Goal: Task Accomplishment & Management: Manage account settings

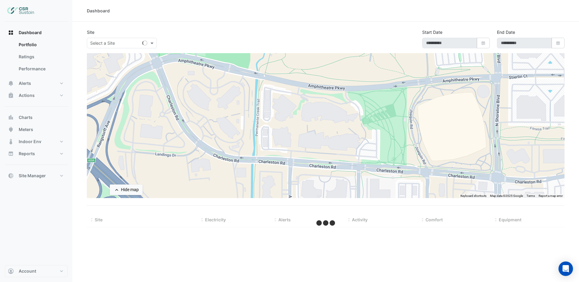
type input "**********"
select select "***"
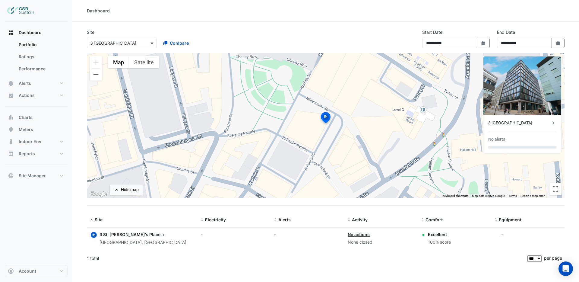
click at [154, 44] on span at bounding box center [153, 43] width 8 height 6
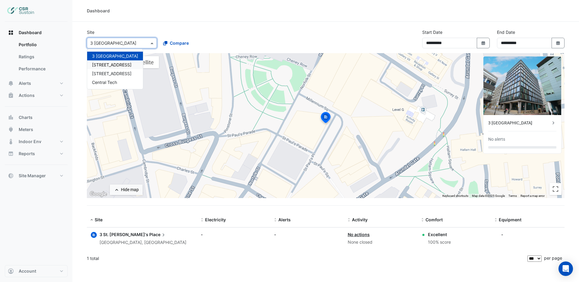
click at [114, 65] on span "5 Exchange Quay" at bounding box center [112, 64] width 40 height 5
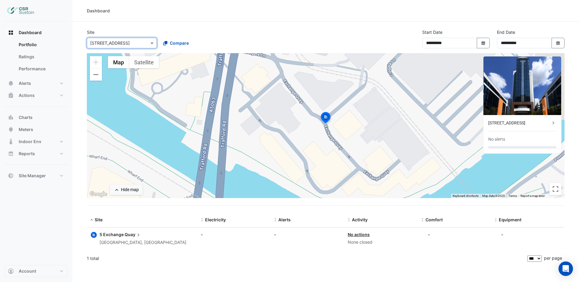
click at [547, 120] on div "5 Exchange Quay" at bounding box center [519, 123] width 62 height 6
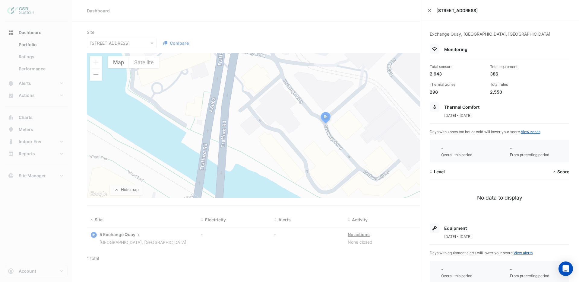
click at [111, 45] on ngb-offcanvas-backdrop at bounding box center [289, 141] width 579 height 282
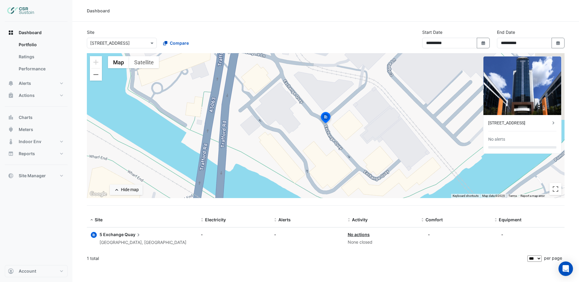
click at [111, 45] on input "text" at bounding box center [115, 43] width 51 height 6
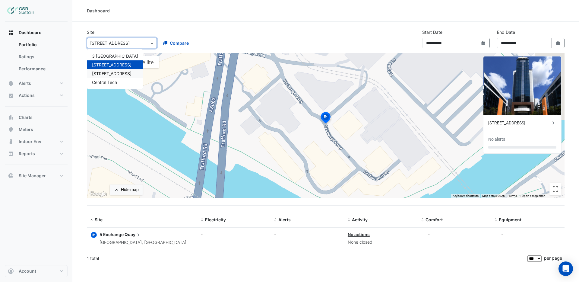
click at [109, 72] on span "[STREET_ADDRESS]" at bounding box center [112, 73] width 40 height 5
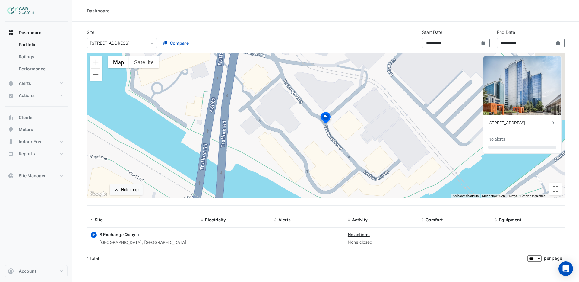
click at [540, 125] on div "[STREET_ADDRESS]" at bounding box center [519, 123] width 62 height 6
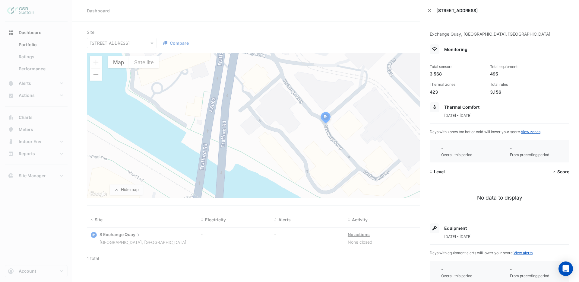
click at [25, 84] on ngb-offcanvas-backdrop at bounding box center [289, 141] width 579 height 282
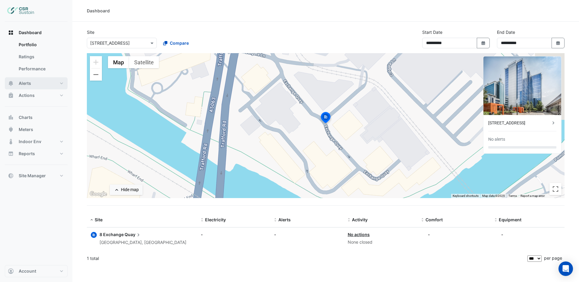
click at [26, 84] on span "Alerts" at bounding box center [25, 83] width 12 height 6
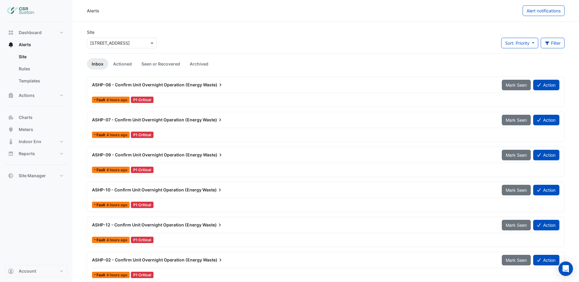
click at [148, 45] on div at bounding box center [121, 43] width 69 height 7
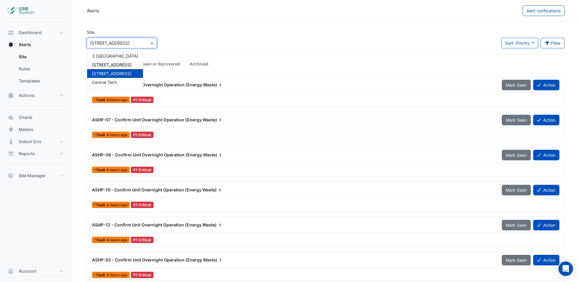
click at [112, 66] on span "5 Exchange Quay" at bounding box center [112, 64] width 40 height 5
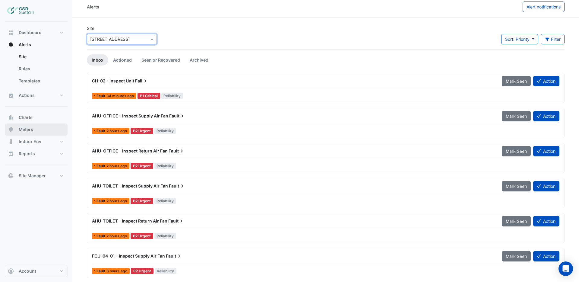
scroll to position [6, 0]
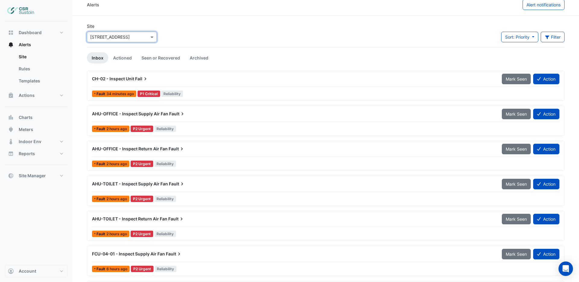
click at [166, 117] on div "AHU-OFFICE - Inspect Supply Air Fan Fault" at bounding box center [293, 113] width 410 height 11
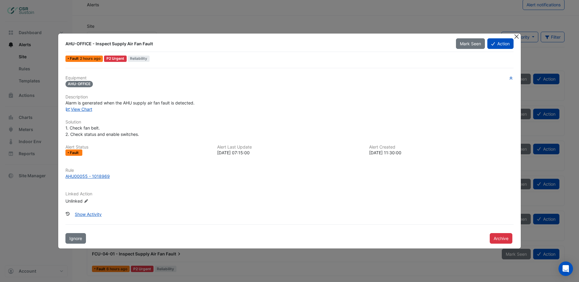
click at [517, 38] on button "Close" at bounding box center [517, 36] width 6 height 6
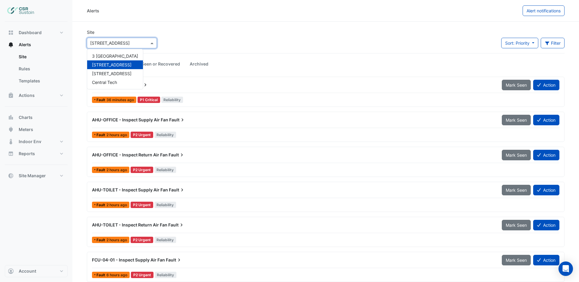
click at [117, 42] on input "text" at bounding box center [115, 43] width 51 height 6
click at [108, 73] on span "8 Exchange Quay" at bounding box center [112, 73] width 40 height 5
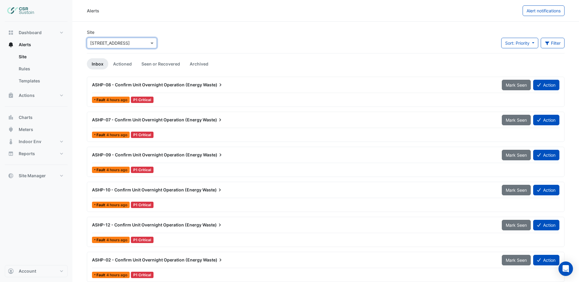
click at [184, 121] on span "ASHP-07 - Confirm Unit Overnight Operation (Energy" at bounding box center [147, 119] width 110 height 5
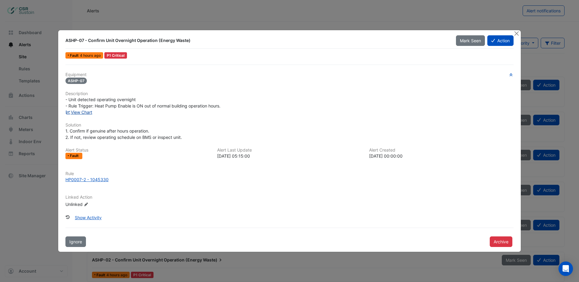
click at [83, 113] on link "View Chart" at bounding box center [78, 112] width 27 height 5
click at [517, 36] on button "Close" at bounding box center [517, 33] width 6 height 6
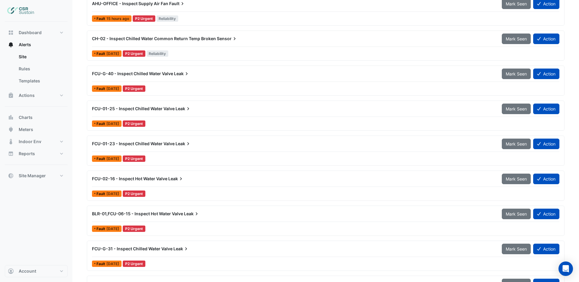
scroll to position [437, 0]
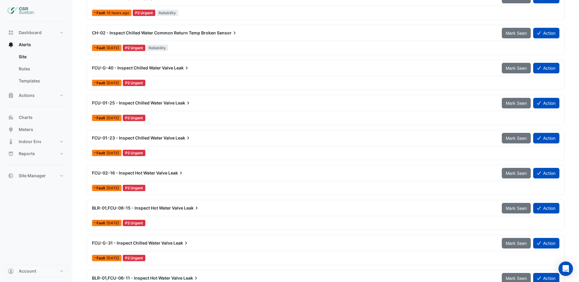
click at [145, 138] on span "FCU-01-23 - Inspect Chilled Water Valve" at bounding box center [133, 137] width 83 height 5
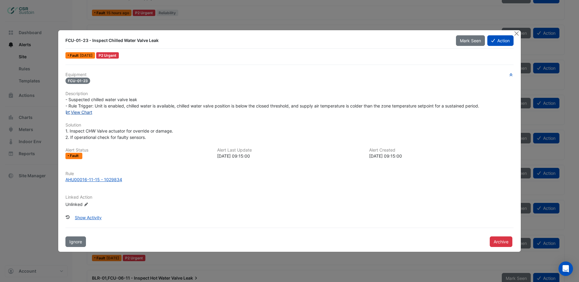
click at [80, 112] on link "View Chart" at bounding box center [78, 112] width 27 height 5
click at [519, 36] on div at bounding box center [518, 33] width 8 height 7
click at [516, 34] on button "Close" at bounding box center [517, 33] width 6 height 6
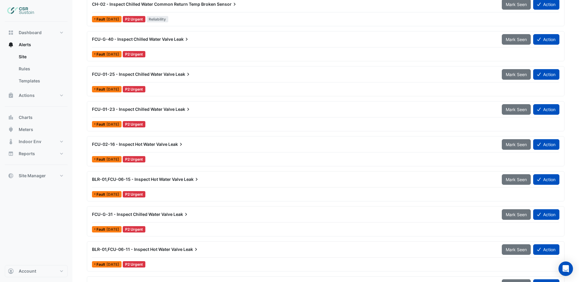
scroll to position [465, 0]
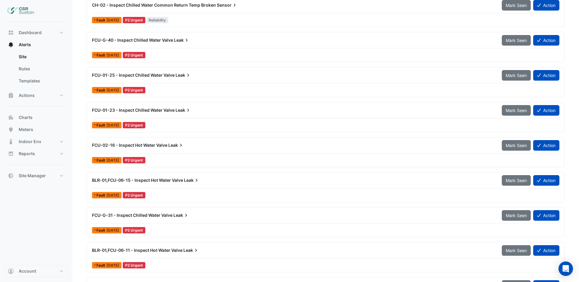
click at [167, 144] on span "FCU-02-16 - Inspect Hot Water Valve" at bounding box center [129, 144] width 75 height 5
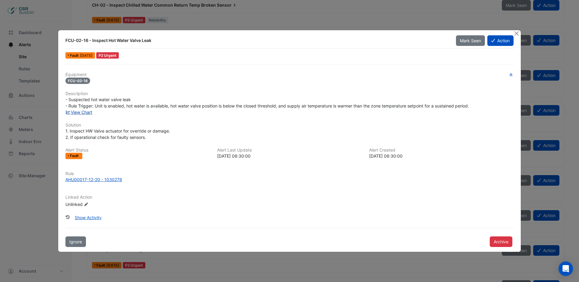
click at [85, 113] on link "View Chart" at bounding box center [78, 112] width 27 height 5
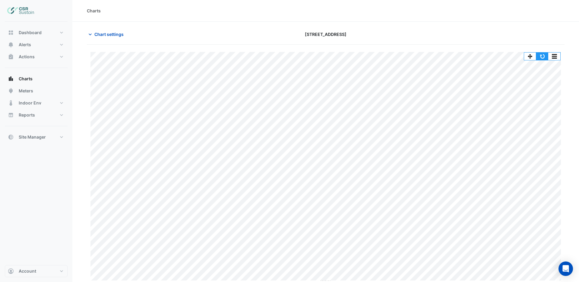
click at [543, 58] on button "button" at bounding box center [542, 56] width 12 height 8
click at [540, 57] on button "button" at bounding box center [542, 56] width 12 height 8
click at [31, 48] on button "Alerts" at bounding box center [36, 45] width 63 height 12
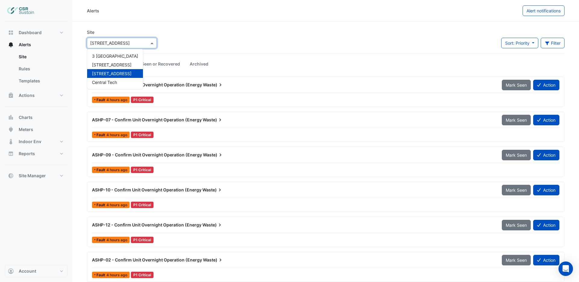
click at [129, 45] on div "× 8 Exchange Quay" at bounding box center [118, 43] width 62 height 6
click at [116, 57] on span "3 St. Paul's Place" at bounding box center [115, 55] width 46 height 5
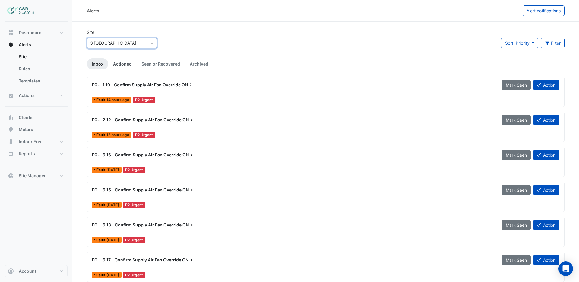
click at [121, 64] on link "Actioned" at bounding box center [122, 63] width 28 height 11
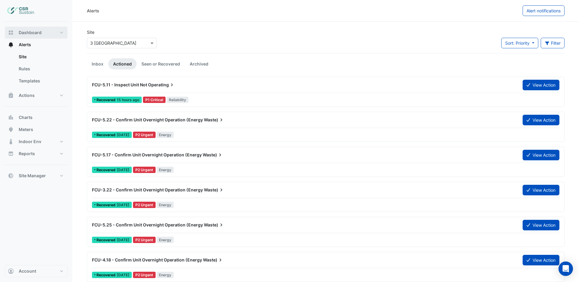
click at [28, 34] on span "Dashboard" at bounding box center [30, 33] width 23 height 6
select select "***"
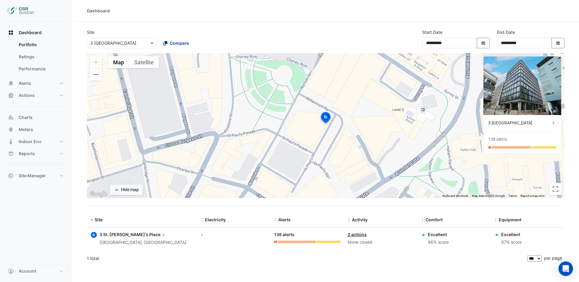
click at [176, 45] on span "Compare" at bounding box center [179, 43] width 19 height 6
click at [182, 67] on span "5 Exchange Quay" at bounding box center [184, 64] width 40 height 5
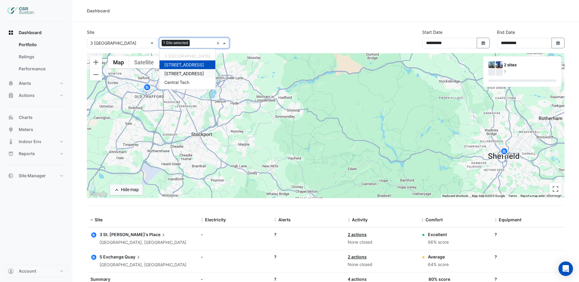
click at [185, 72] on span "8 Exchange Quay" at bounding box center [184, 73] width 40 height 5
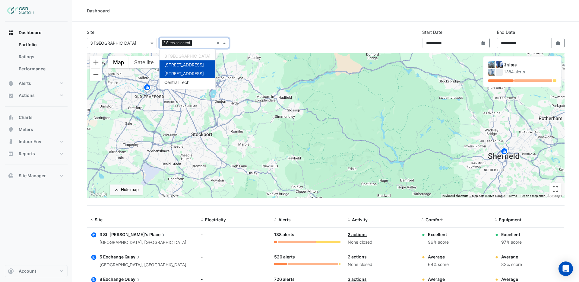
click at [246, 44] on div "**********" at bounding box center [325, 41] width 485 height 24
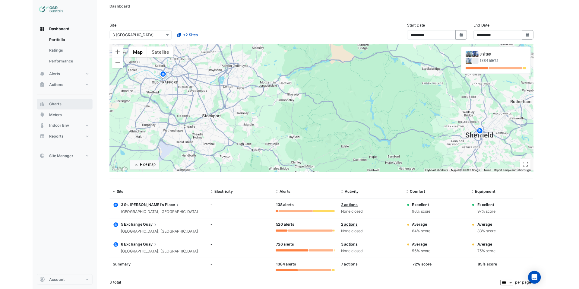
scroll to position [27, 0]
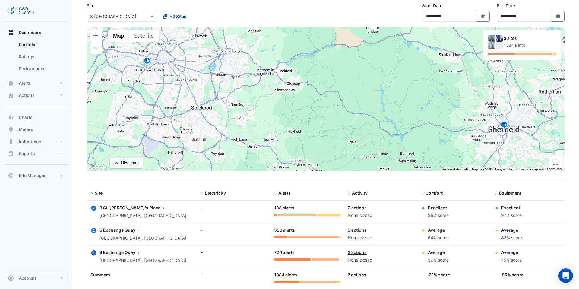
click at [147, 61] on img at bounding box center [147, 61] width 10 height 11
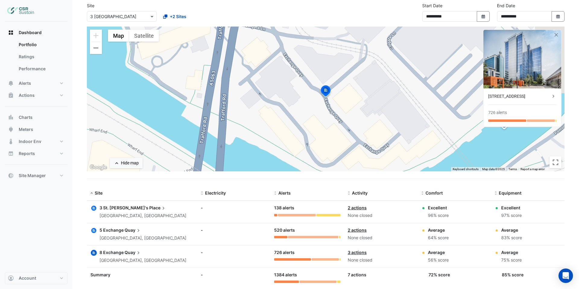
click at [511, 96] on div "[STREET_ADDRESS]" at bounding box center [519, 96] width 62 height 6
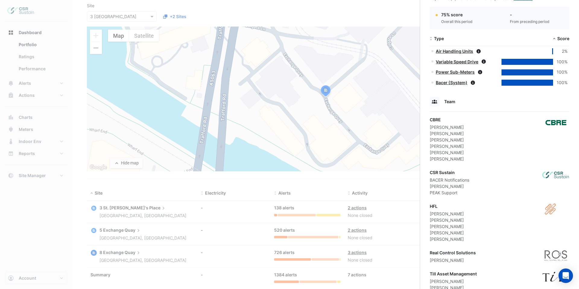
scroll to position [353, 0]
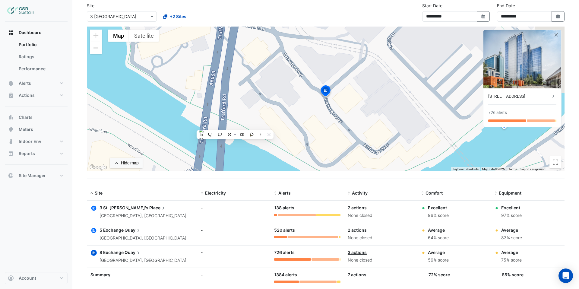
click at [227, 236] on datatable-body-cell "Electricity: -" at bounding box center [234, 234] width 74 height 22
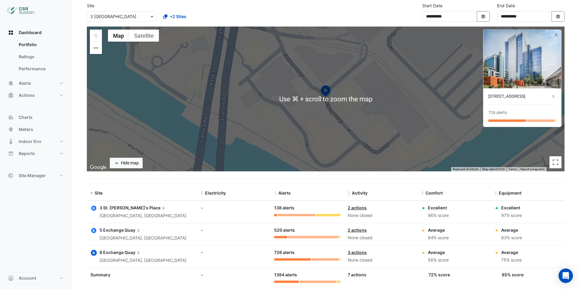
scroll to position [27, 0]
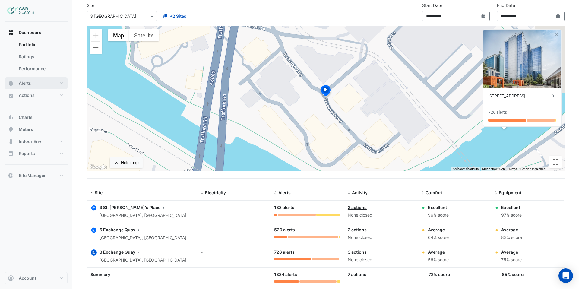
click at [42, 83] on button "Alerts" at bounding box center [36, 83] width 63 height 12
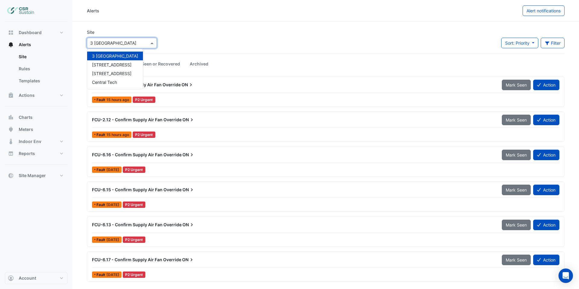
click at [119, 44] on input "text" at bounding box center [115, 43] width 51 height 6
click at [120, 72] on span "[STREET_ADDRESS]" at bounding box center [112, 73] width 40 height 5
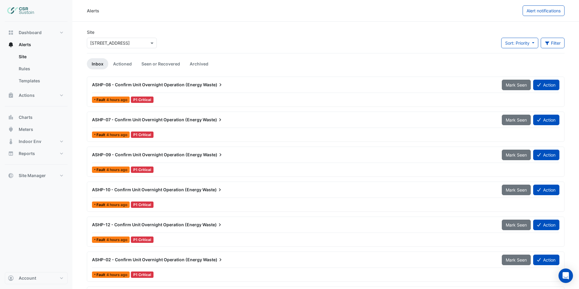
click at [180, 123] on div "ASHP-07 - Confirm Unit Overnight Operation (Energy Waste)" at bounding box center [293, 119] width 410 height 11
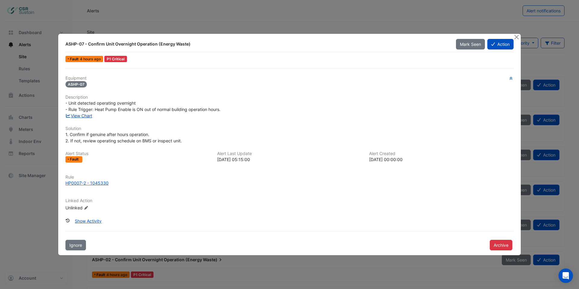
click at [84, 116] on link "View Chart" at bounding box center [78, 115] width 27 height 5
click at [504, 45] on button "Action" at bounding box center [501, 44] width 26 height 11
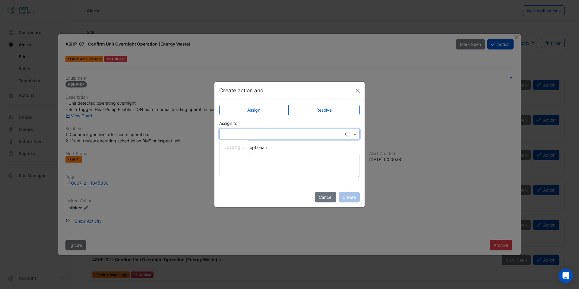
click at [328, 135] on input "text" at bounding box center [284, 134] width 122 height 6
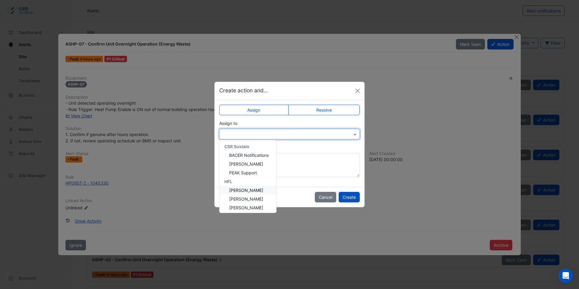
scroll to position [59, 0]
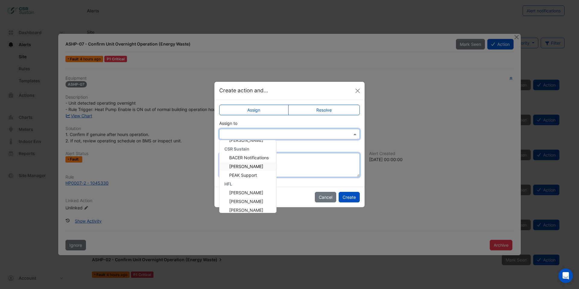
click at [326, 166] on textarea "Add comment (optional)" at bounding box center [289, 165] width 141 height 24
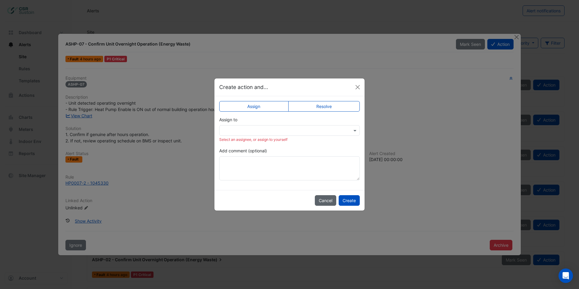
click at [327, 204] on button "Cancel" at bounding box center [325, 200] width 21 height 11
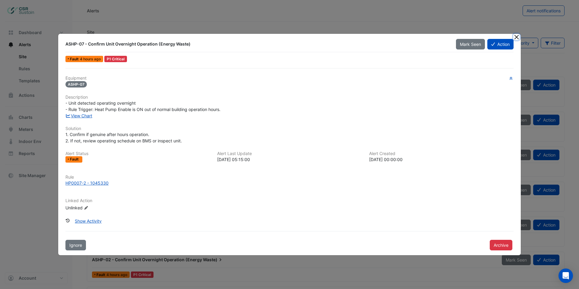
click at [518, 39] on button "Close" at bounding box center [517, 37] width 6 height 6
click at [518, 39] on div "ASHP-07 - Confirm Unit Overnight Operation (Energy Waste) Mark Seen Action Faul…" at bounding box center [289, 144] width 463 height 221
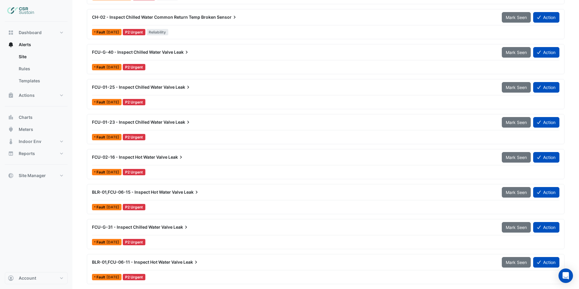
scroll to position [453, 0]
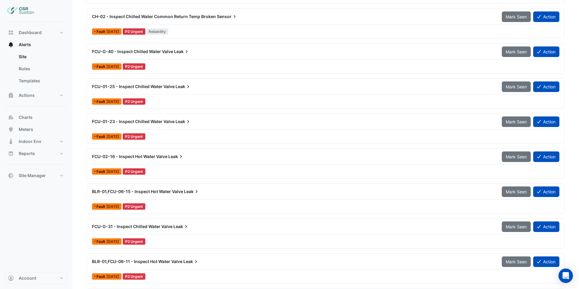
click at [162, 123] on span "FCU-01-23 - Inspect Chilled Water Valve" at bounding box center [133, 121] width 83 height 5
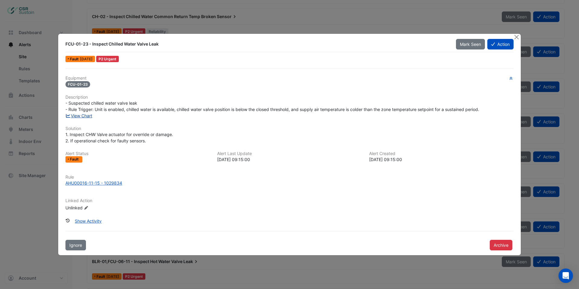
click at [72, 116] on link "View Chart" at bounding box center [78, 115] width 27 height 5
drag, startPoint x: 517, startPoint y: 37, endPoint x: 377, endPoint y: 70, distance: 143.7
click at [516, 37] on button "Close" at bounding box center [517, 37] width 6 height 6
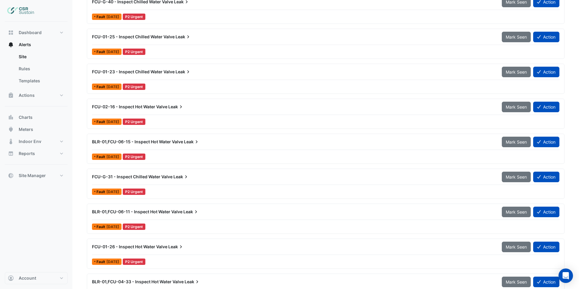
scroll to position [504, 0]
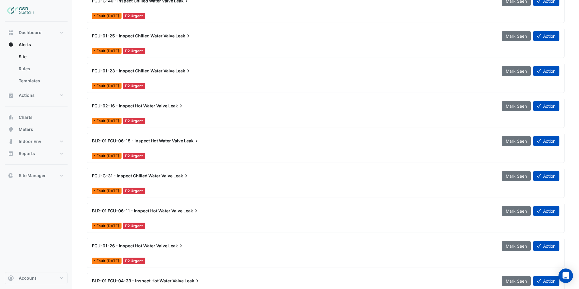
click at [191, 108] on div "FCU-02-16 - Inspect Hot Water Valve Leak" at bounding box center [293, 106] width 403 height 6
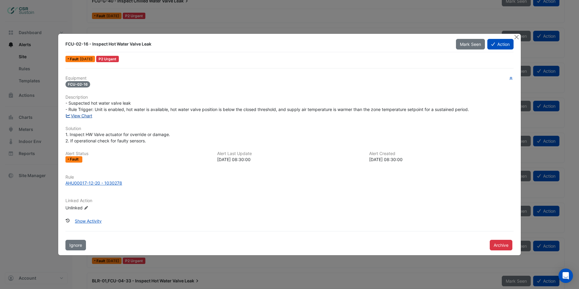
click at [82, 117] on link "View Chart" at bounding box center [78, 115] width 27 height 5
click at [516, 37] on button "Close" at bounding box center [517, 37] width 6 height 6
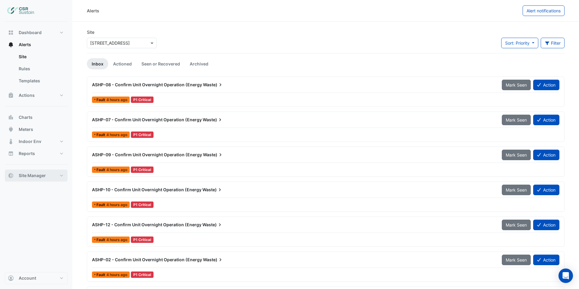
click at [28, 177] on span "Site Manager" at bounding box center [32, 176] width 27 height 6
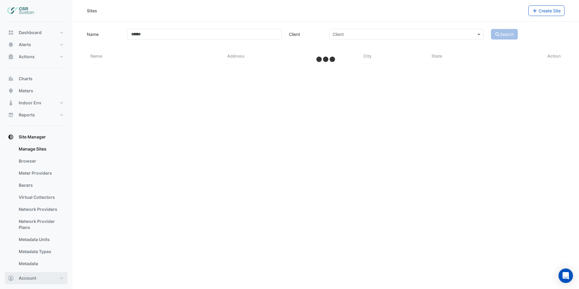
select select "***"
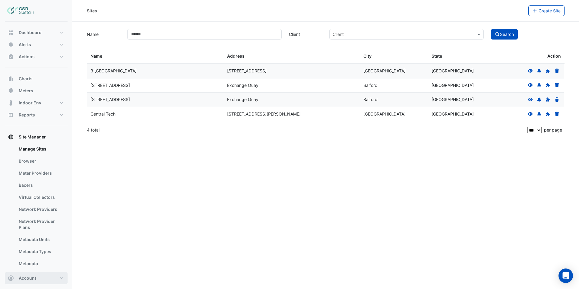
click at [25, 276] on span "Account" at bounding box center [27, 278] width 17 height 6
click at [26, 221] on link "Account Settings" at bounding box center [36, 221] width 57 height 12
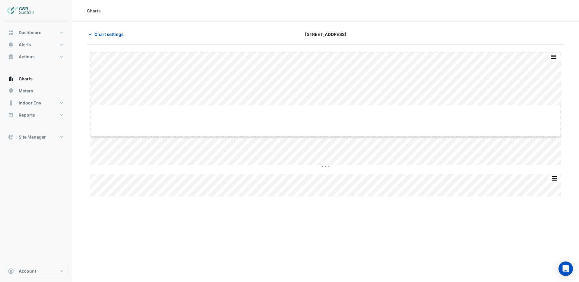
drag, startPoint x: 326, startPoint y: 106, endPoint x: 320, endPoint y: 141, distance: 35.2
click at [107, 36] on span "Chart settings" at bounding box center [108, 34] width 29 height 6
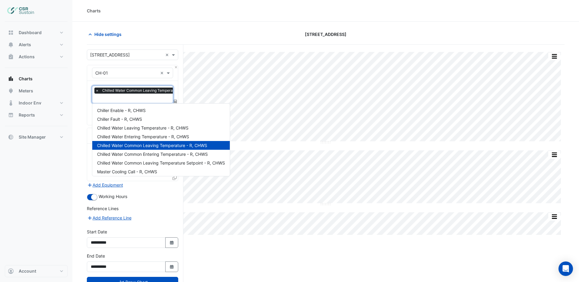
click at [122, 98] on input "text" at bounding box center [148, 99] width 107 height 6
type input "*"
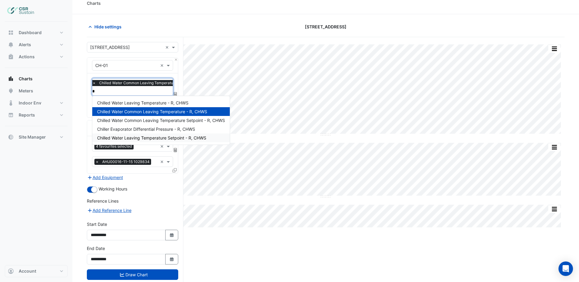
scroll to position [0, 0]
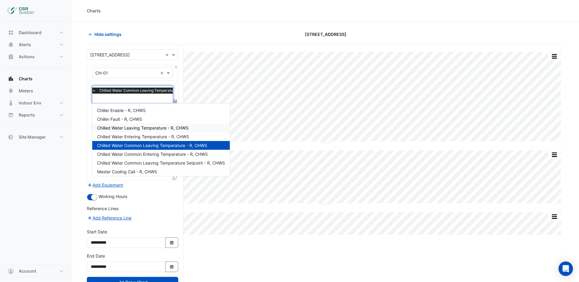
type input "*"
drag, startPoint x: 110, startPoint y: 99, endPoint x: 78, endPoint y: 98, distance: 32.0
click at [88, 98] on div "× Chilled Water Common Leaving Temperature - R, CHWS * × × AHU00016-11-15 10298…" at bounding box center [132, 103] width 91 height 44
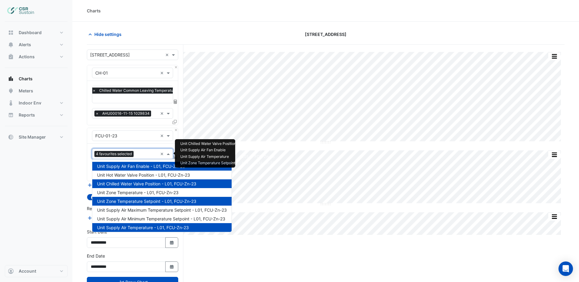
click at [138, 153] on input "text" at bounding box center [147, 154] width 22 height 6
click at [144, 177] on span "Unit Hot Water Valve Position - L01, FCU-Zn-23" at bounding box center [143, 174] width 93 height 5
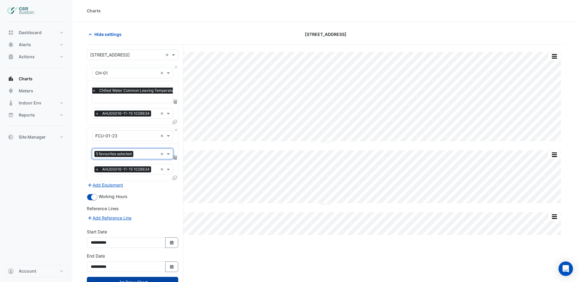
click at [147, 279] on button "Draw Chart" at bounding box center [132, 282] width 91 height 11
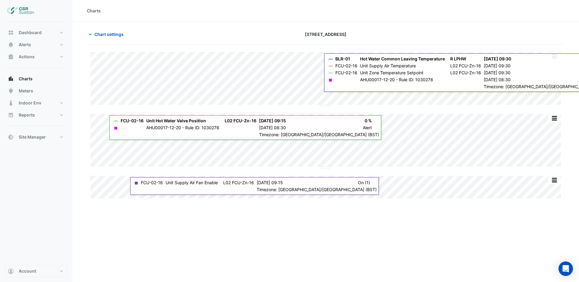
type input "**********"
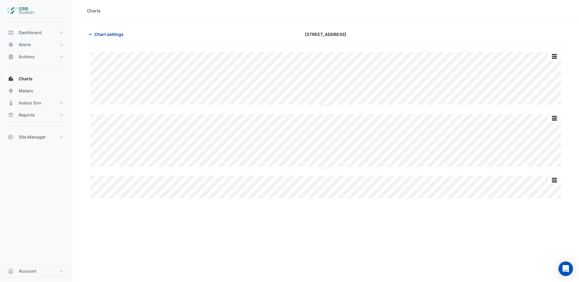
click at [106, 35] on span "Chart settings" at bounding box center [108, 34] width 29 height 6
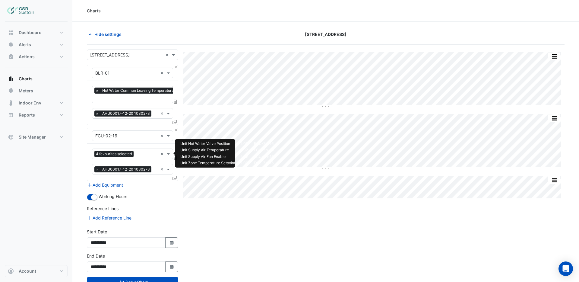
click at [144, 154] on input "text" at bounding box center [147, 154] width 22 height 6
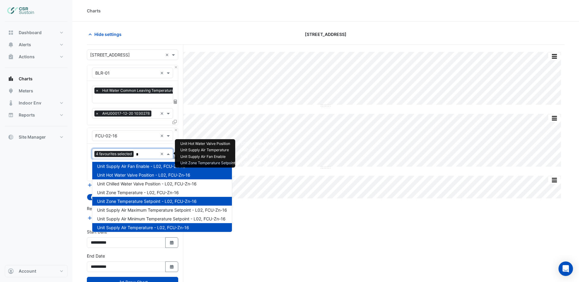
type input "**"
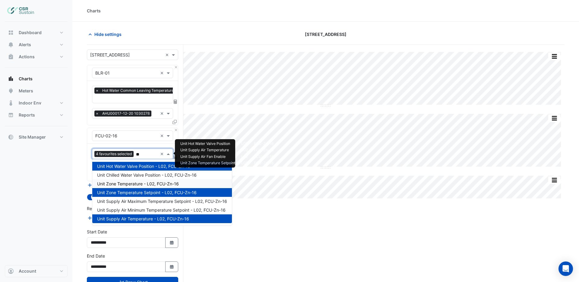
click at [139, 184] on span "Unit Zone Temperature - L02, FCU-Zn-16" at bounding box center [138, 183] width 82 height 5
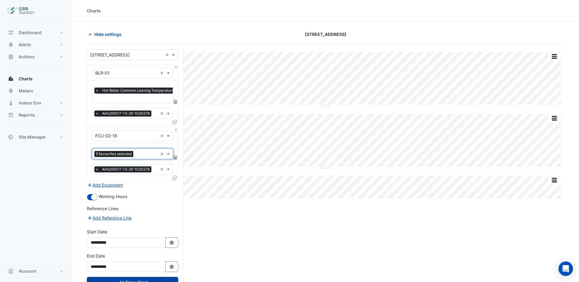
click at [151, 278] on button "Draw Chart" at bounding box center [132, 282] width 91 height 11
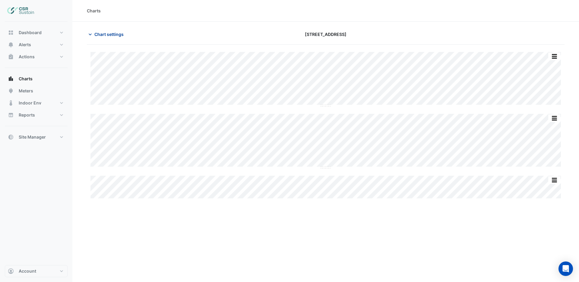
click at [113, 36] on span "Chart settings" at bounding box center [108, 34] width 29 height 6
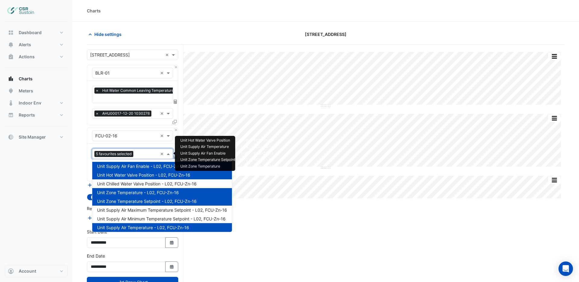
click at [144, 152] on input "text" at bounding box center [147, 154] width 22 height 6
type input "*"
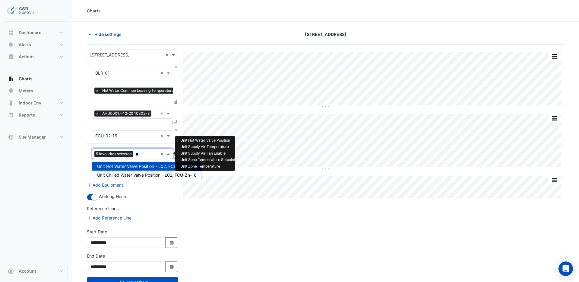
click at [135, 176] on span "Unit Chilled Water Valve Position - L02, FCU-Zn-16" at bounding box center [147, 174] width 100 height 5
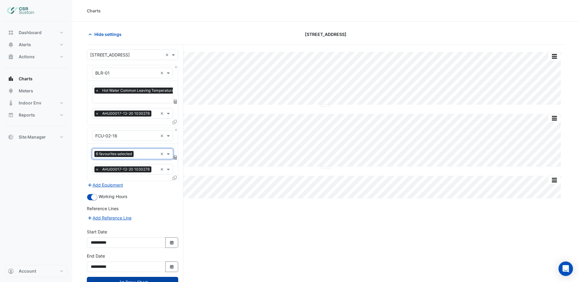
click at [150, 279] on button "Draw Chart" at bounding box center [132, 282] width 91 height 11
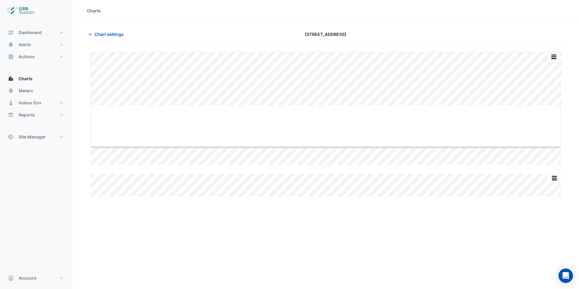
drag, startPoint x: 325, startPoint y: 105, endPoint x: 325, endPoint y: 146, distance: 41.3
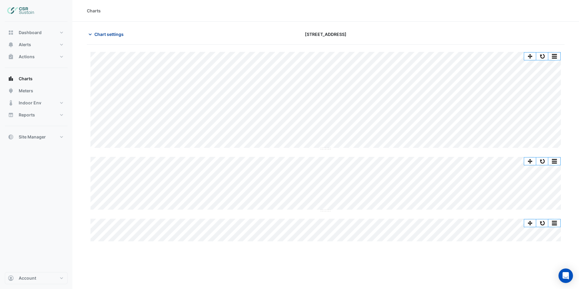
click at [103, 36] on span "Chart settings" at bounding box center [108, 34] width 29 height 6
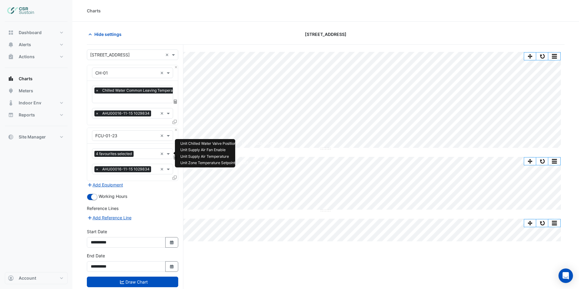
click at [143, 152] on input "text" at bounding box center [147, 154] width 22 height 6
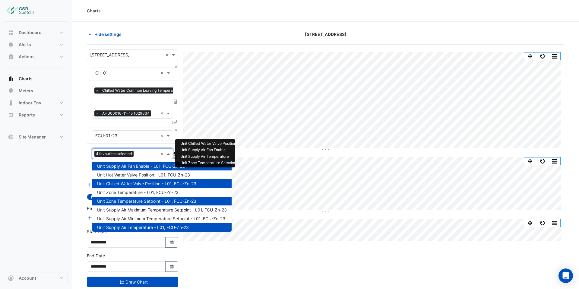
type input "*"
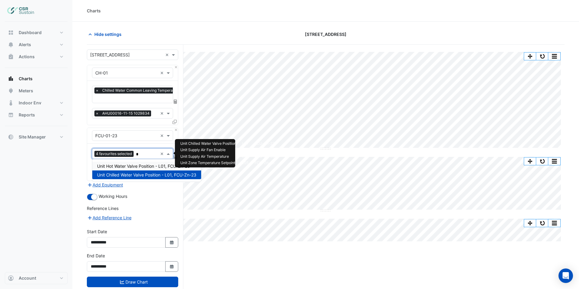
click at [143, 164] on span "Unit Hot Water Valve Position - L01, FCU-Zn-23" at bounding box center [143, 166] width 93 height 5
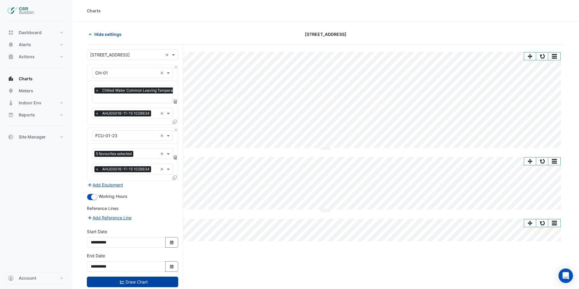
click at [152, 280] on button "Draw Chart" at bounding box center [132, 282] width 91 height 11
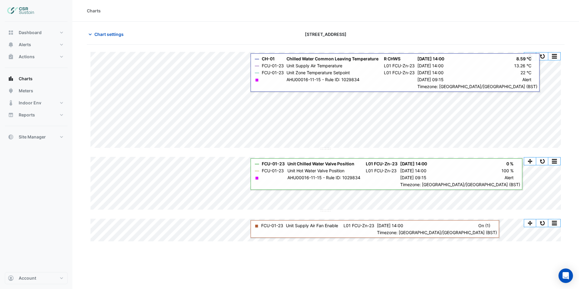
click at [192, 256] on div "Split by Equip Split All Split None Print Save as JPEG Save as PNG Pivot Data T…" at bounding box center [326, 178] width 478 height 267
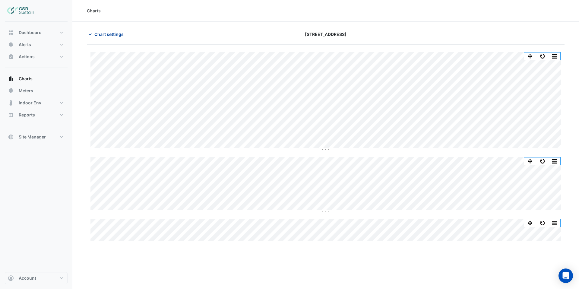
click at [118, 35] on span "Chart settings" at bounding box center [108, 34] width 29 height 6
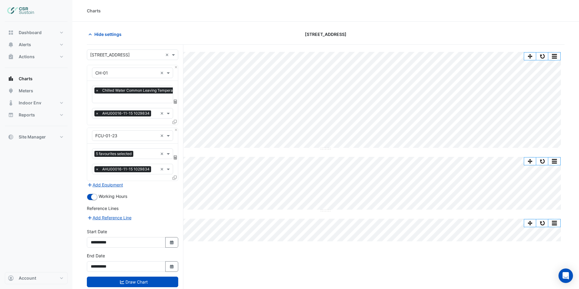
click at [174, 177] on icon at bounding box center [175, 178] width 4 height 4
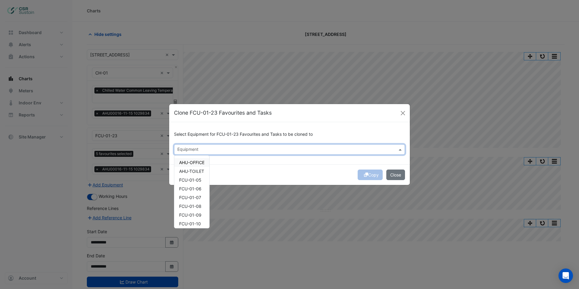
click at [202, 150] on input "text" at bounding box center [286, 150] width 218 height 6
click at [192, 202] on span "FCU-01-22" at bounding box center [190, 202] width 22 height 5
click at [195, 213] on span "FCU-01-24" at bounding box center [190, 211] width 22 height 5
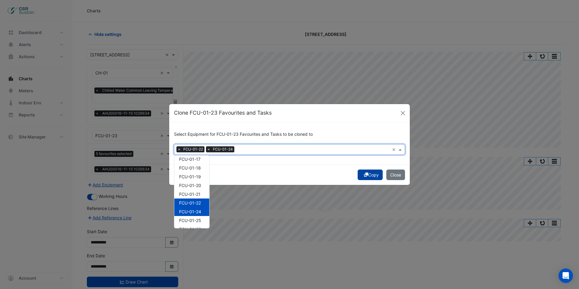
click at [367, 177] on button "Copy" at bounding box center [370, 175] width 25 height 11
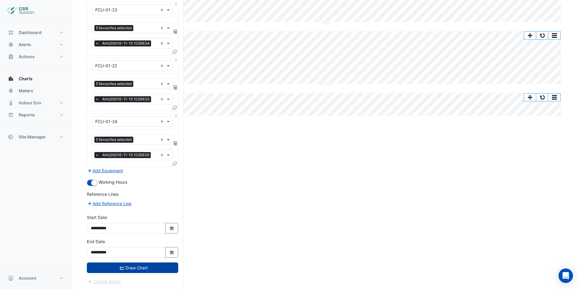
click at [156, 269] on button "Draw Chart" at bounding box center [132, 267] width 91 height 11
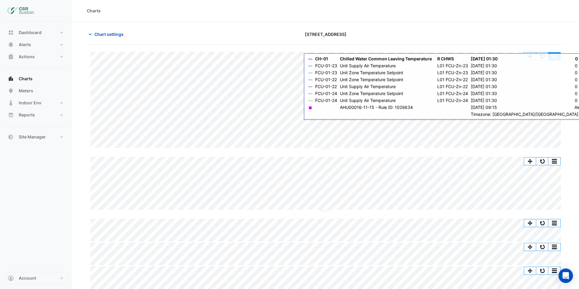
click at [559, 56] on button "button" at bounding box center [555, 56] width 12 height 8
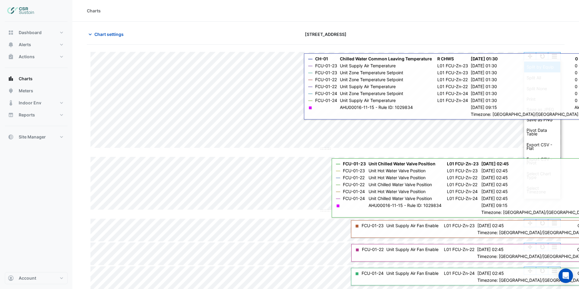
click at [552, 67] on div "Split by Equip" at bounding box center [542, 67] width 36 height 11
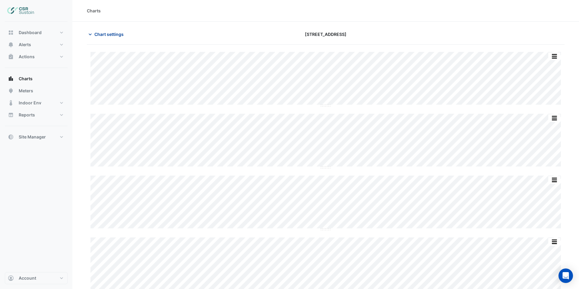
click at [103, 34] on span "Chart settings" at bounding box center [108, 34] width 29 height 6
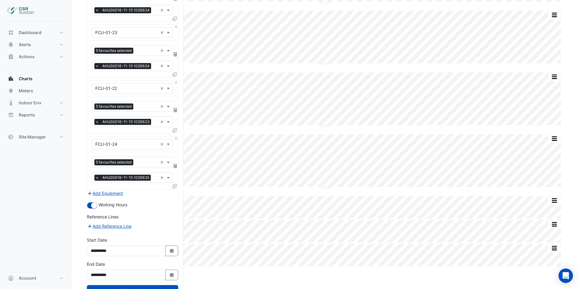
scroll to position [126, 0]
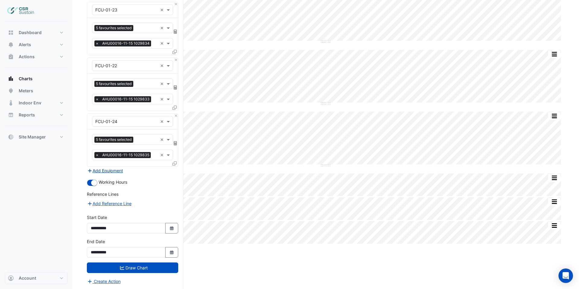
click at [115, 170] on button "Add Equipment" at bounding box center [105, 170] width 37 height 7
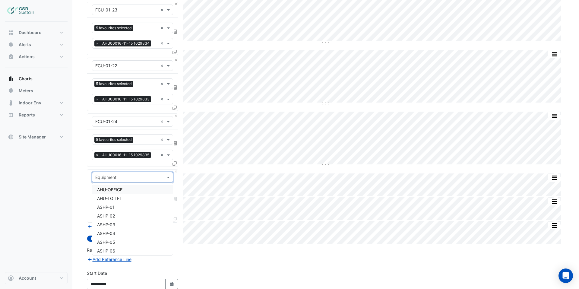
click at [116, 177] on input "text" at bounding box center [126, 177] width 62 height 6
click at [118, 189] on span "AHU-OFFICE" at bounding box center [109, 189] width 25 height 5
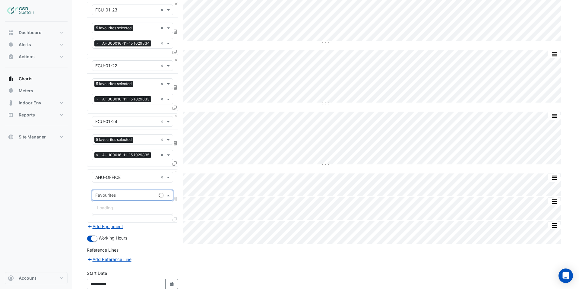
click at [121, 195] on input "text" at bounding box center [125, 196] width 61 height 6
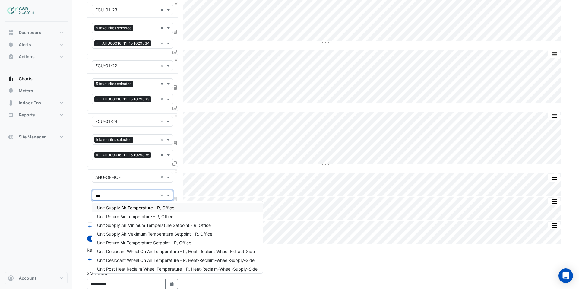
type input "****"
click at [133, 208] on span "Unit Supply Air Temperature - R, Office" at bounding box center [135, 207] width 77 height 5
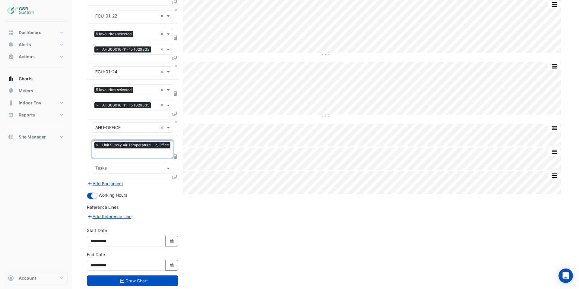
scroll to position [188, 0]
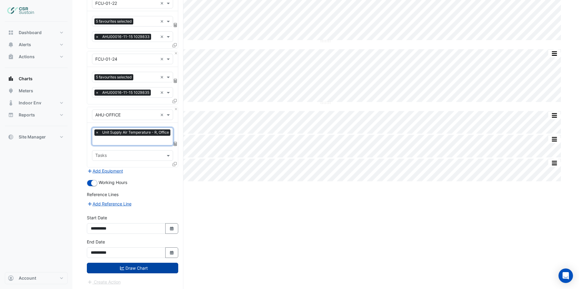
click at [142, 269] on button "Draw Chart" at bounding box center [132, 268] width 91 height 11
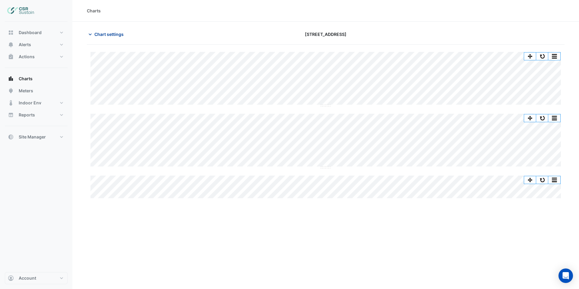
click at [112, 35] on span "Chart settings" at bounding box center [108, 34] width 29 height 6
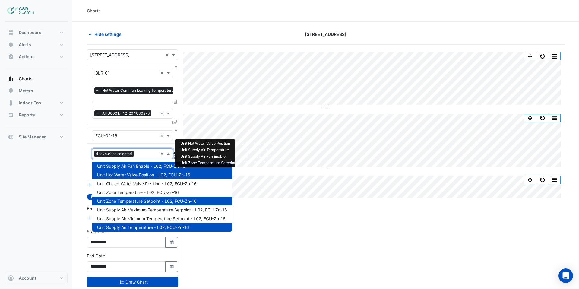
click at [142, 154] on input "text" at bounding box center [147, 154] width 22 height 6
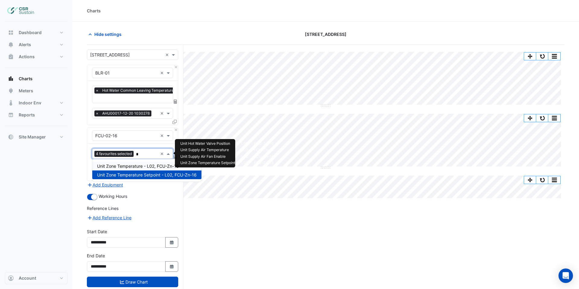
type input "**"
click at [132, 165] on span "Unit Zone Temperature - L02, FCU-Zn-16" at bounding box center [138, 166] width 82 height 5
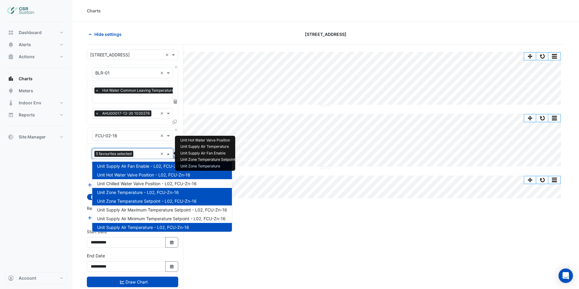
click at [140, 152] on input "text" at bounding box center [147, 154] width 22 height 6
type input "*"
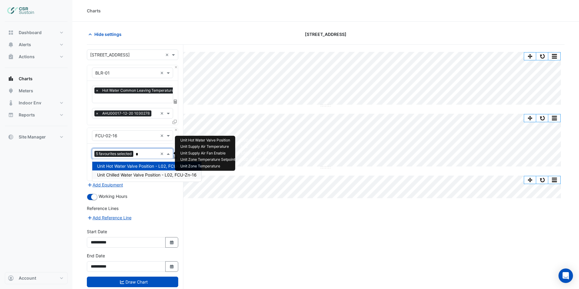
click at [136, 176] on span "Unit Chilled Water Valve Position - L02, FCU-Zn-16" at bounding box center [147, 174] width 100 height 5
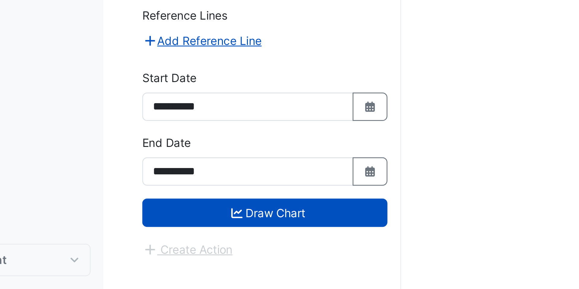
scroll to position [22, 0]
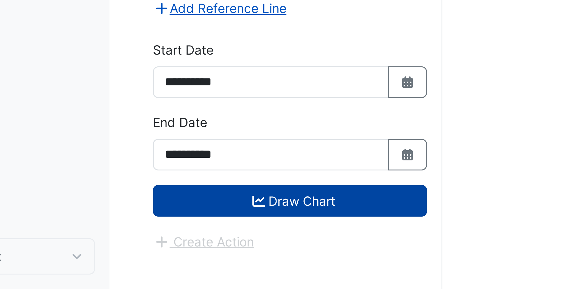
click at [122, 259] on icon "submit" at bounding box center [122, 260] width 4 height 4
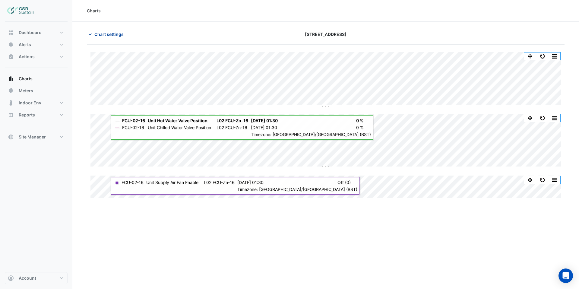
click at [111, 33] on span "Chart settings" at bounding box center [108, 34] width 29 height 6
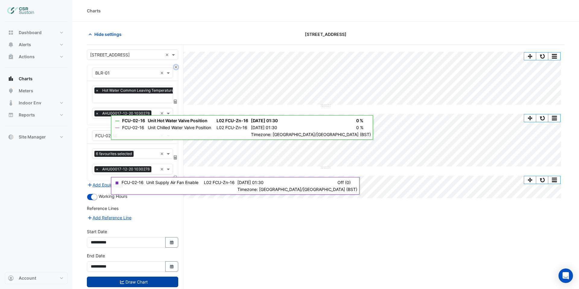
click at [177, 68] on button "Close" at bounding box center [176, 67] width 4 height 4
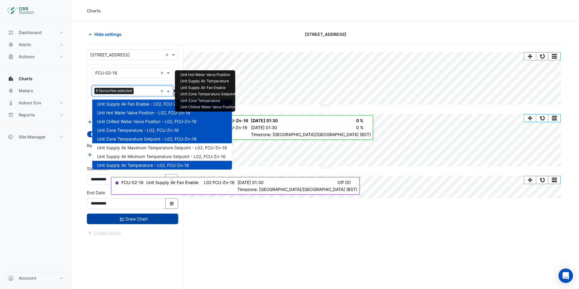
click at [147, 91] on input "text" at bounding box center [147, 91] width 22 height 6
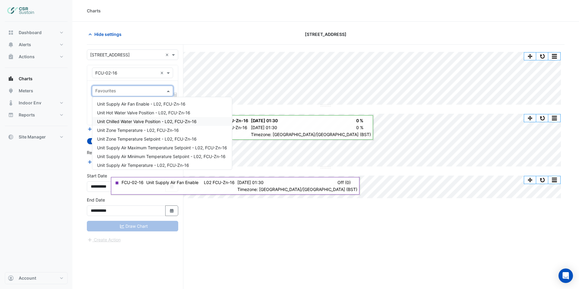
drag, startPoint x: 163, startPoint y: 92, endPoint x: 149, endPoint y: 88, distance: 14.1
click at [133, 87] on div "Favourites" at bounding box center [127, 90] width 71 height 9
type input "*"
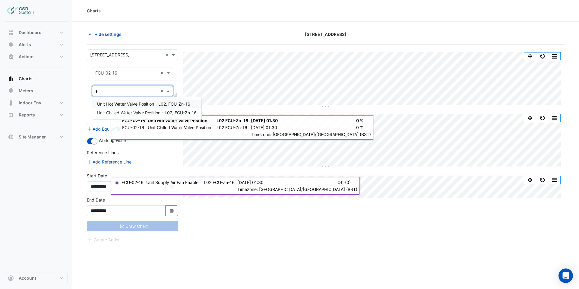
click at [150, 103] on span "Unit Hot Water Valve Position - L02, FCU-Zn-16" at bounding box center [143, 103] width 93 height 5
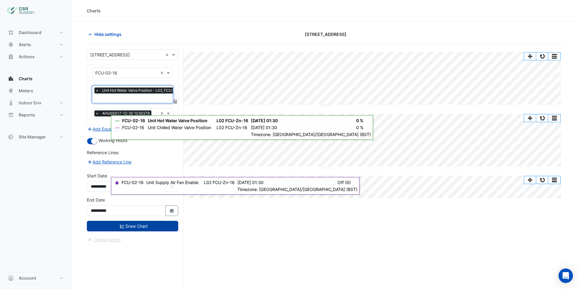
click at [132, 99] on input "text" at bounding box center [141, 99] width 92 height 6
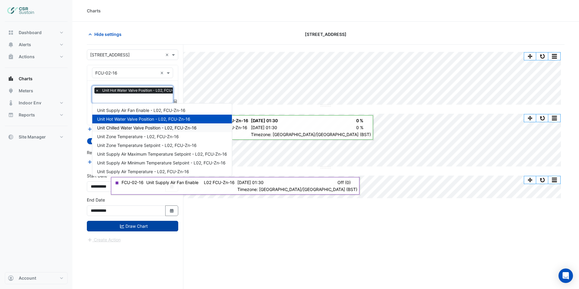
click at [130, 126] on span "Unit Chilled Water Valve Position - L02, FCU-Zn-16" at bounding box center [147, 127] width 100 height 5
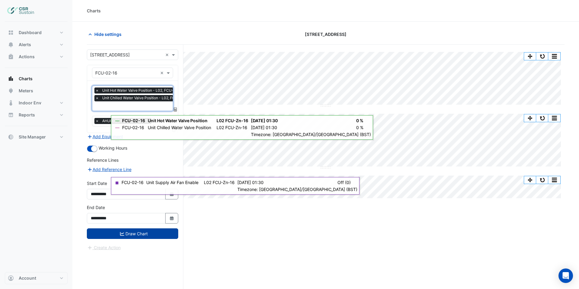
click at [158, 155] on form "**********" at bounding box center [132, 150] width 91 height 202
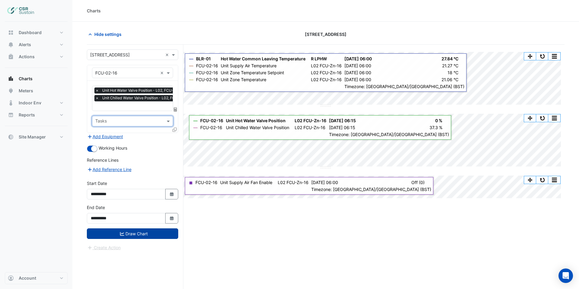
click at [176, 129] on icon at bounding box center [175, 130] width 4 height 4
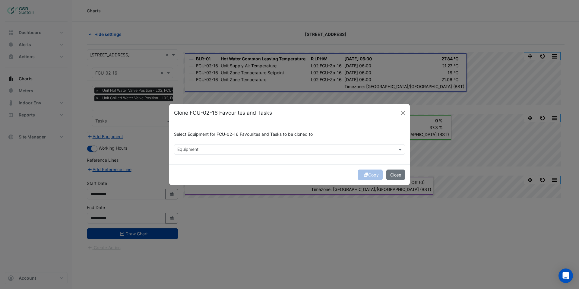
click at [188, 151] on input "text" at bounding box center [286, 150] width 218 height 6
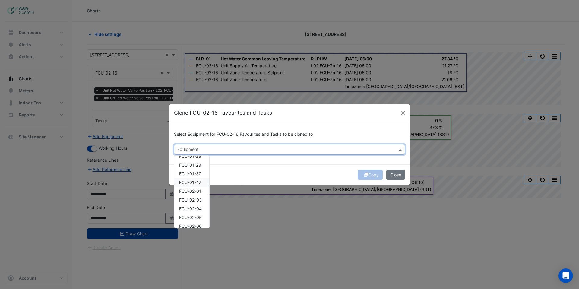
scroll to position [231, 0]
click at [196, 184] on span "FCU-02-01" at bounding box center [190, 185] width 22 height 5
click at [195, 193] on span "FCU-02-03" at bounding box center [190, 193] width 23 height 5
click at [195, 204] on span "FCU-02-04" at bounding box center [190, 202] width 23 height 5
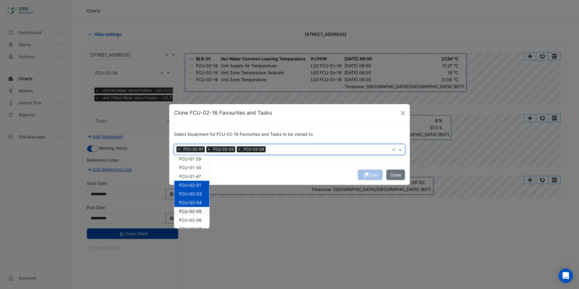
click at [193, 211] on span "FCU-02-05" at bounding box center [190, 211] width 23 height 5
click at [194, 221] on span "FCU-02-06" at bounding box center [190, 220] width 23 height 5
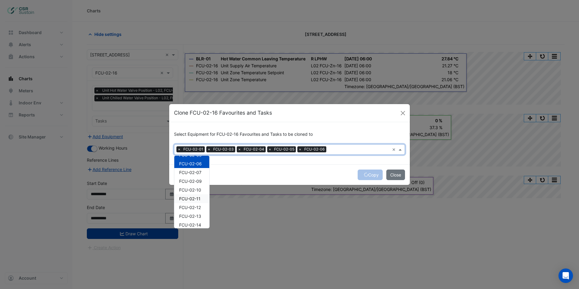
scroll to position [289, 0]
click at [193, 170] on span "FCU-02-07" at bounding box center [190, 170] width 22 height 5
click at [196, 180] on span "FCU-02-09" at bounding box center [190, 179] width 23 height 5
drag, startPoint x: 196, startPoint y: 187, endPoint x: 196, endPoint y: 190, distance: 3.4
click at [197, 187] on span "FCU-02-10" at bounding box center [190, 188] width 22 height 5
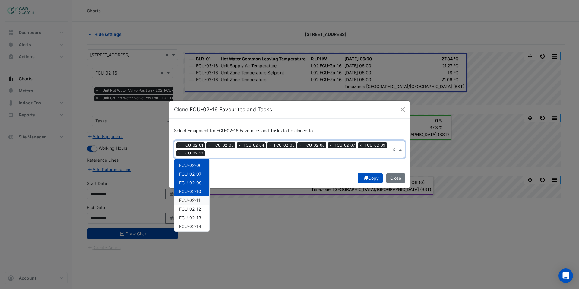
click at [194, 200] on span "FCU-02-11" at bounding box center [189, 200] width 21 height 5
click at [195, 209] on span "FCU-02-12" at bounding box center [190, 208] width 22 height 5
click at [198, 217] on span "FCU-02-13" at bounding box center [190, 217] width 22 height 5
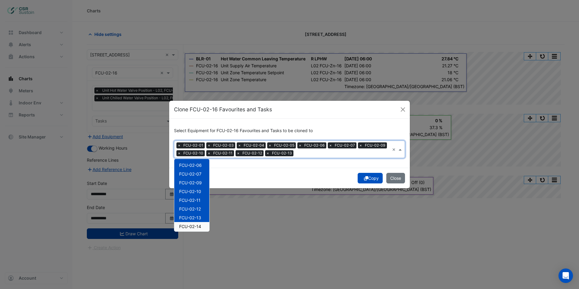
click at [197, 226] on span "FCU-02-14" at bounding box center [190, 226] width 22 height 5
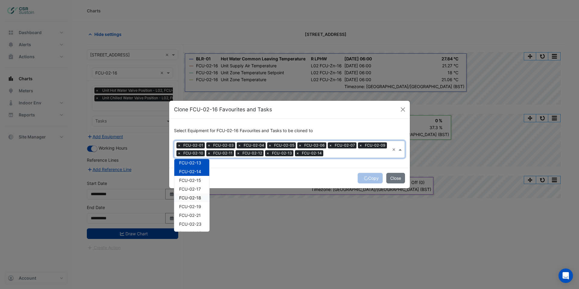
scroll to position [345, 0]
click at [195, 180] on span "FCU-02-15" at bounding box center [190, 179] width 22 height 5
click at [195, 186] on span "FCU-02-17" at bounding box center [190, 187] width 22 height 5
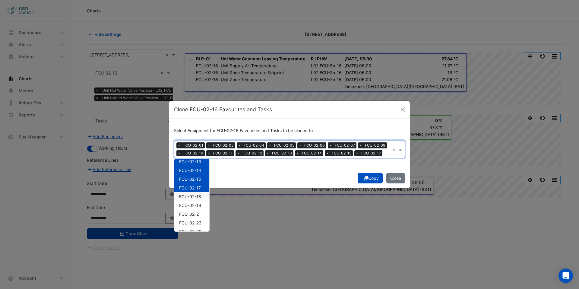
click at [197, 194] on div "FCU-02-18" at bounding box center [191, 196] width 35 height 9
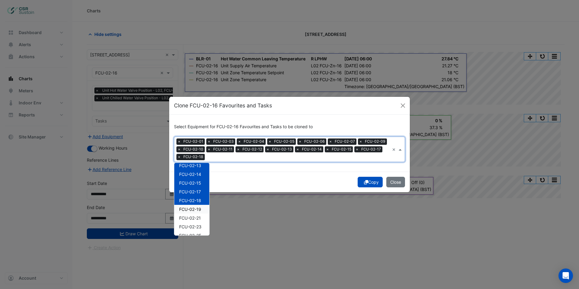
click at [194, 208] on span "FCU-02-19" at bounding box center [190, 209] width 22 height 5
drag, startPoint x: 195, startPoint y: 218, endPoint x: 195, endPoint y: 222, distance: 4.2
click at [195, 218] on span "FCU-02-21" at bounding box center [190, 217] width 22 height 5
click at [196, 227] on span "FCU-02-23" at bounding box center [190, 226] width 22 height 5
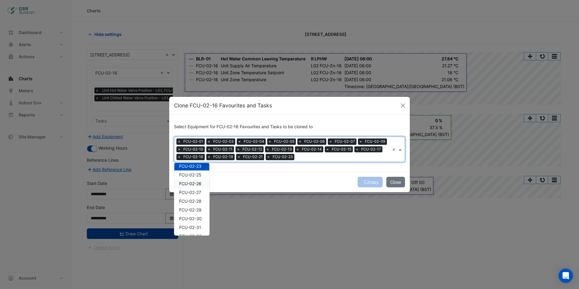
scroll to position [403, 0]
click at [192, 176] on span "FCU-02-25" at bounding box center [190, 177] width 22 height 5
click at [195, 186] on span "FCU-02-26" at bounding box center [190, 186] width 22 height 5
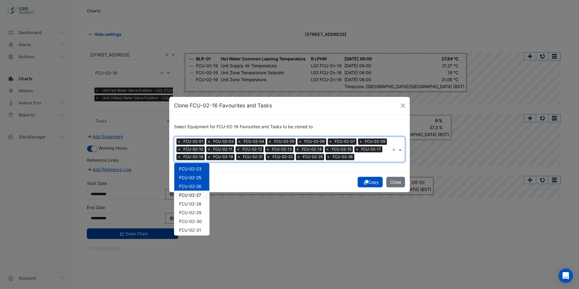
click at [194, 193] on span "FCU-02-27" at bounding box center [190, 194] width 22 height 5
click at [192, 202] on span "FCU-02-28" at bounding box center [190, 203] width 22 height 5
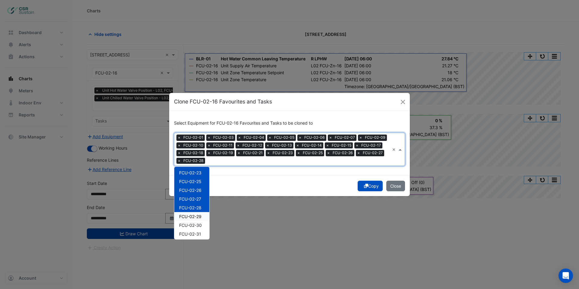
click at [192, 215] on span "FCU-02-29" at bounding box center [190, 216] width 22 height 5
click at [195, 223] on span "FCU-02-30" at bounding box center [190, 225] width 23 height 5
click at [373, 186] on div "Copy Close" at bounding box center [289, 186] width 241 height 21
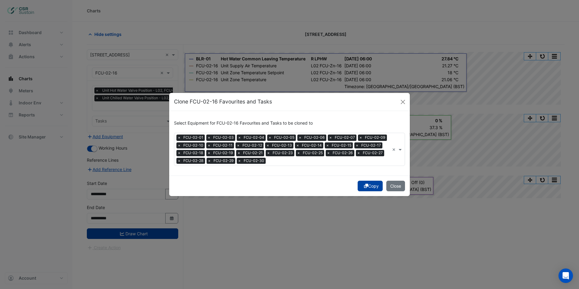
click at [370, 186] on button "Copy" at bounding box center [370, 186] width 25 height 11
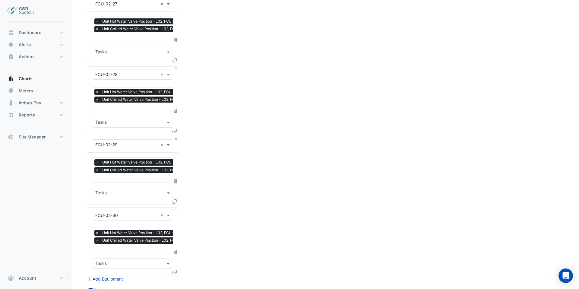
scroll to position [1644, 0]
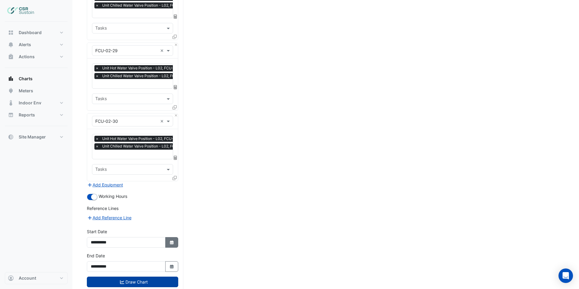
click at [173, 240] on icon "button" at bounding box center [172, 242] width 4 height 4
select select "*"
select select "****"
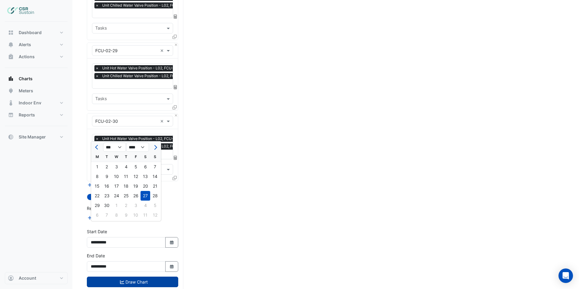
click at [99, 214] on div "6" at bounding box center [97, 215] width 10 height 10
type input "**********"
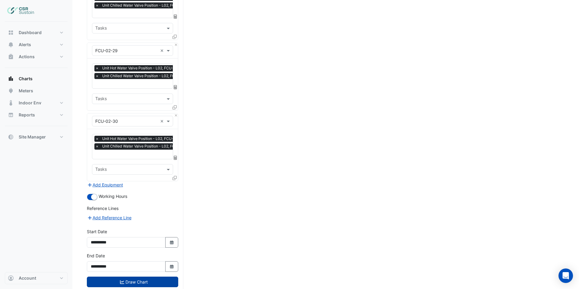
click at [139, 277] on button "Draw Chart" at bounding box center [132, 282] width 91 height 11
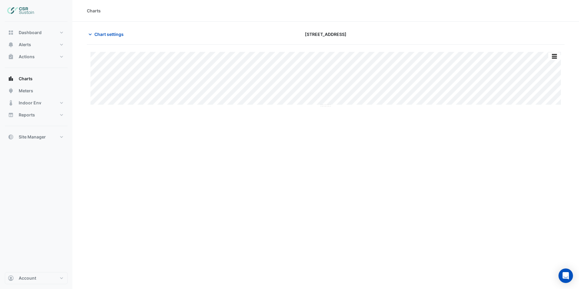
scroll to position [2, 0]
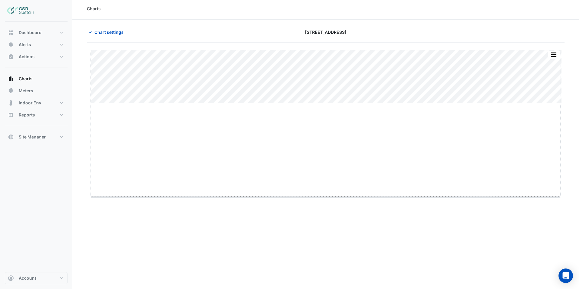
drag, startPoint x: 324, startPoint y: 116, endPoint x: 325, endPoint y: 202, distance: 86.0
click at [35, 103] on span "Indoor Env" at bounding box center [30, 103] width 23 height 6
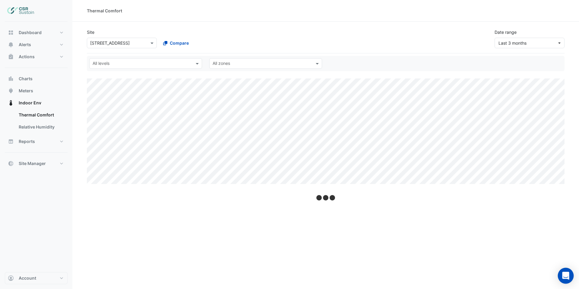
click at [565, 275] on icon "Open Intercom Messenger" at bounding box center [565, 276] width 7 height 8
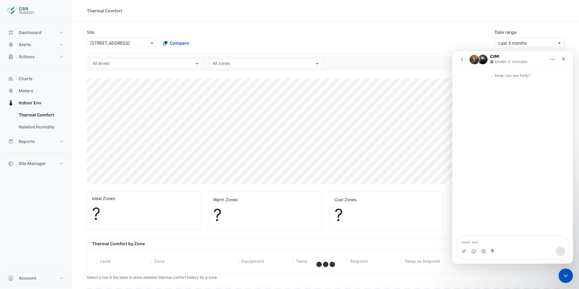
click at [495, 244] on textarea "Message…" at bounding box center [513, 241] width 110 height 10
select select "***"
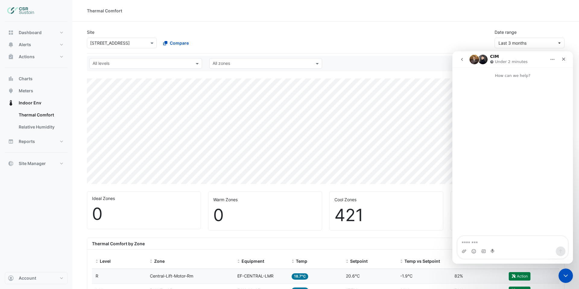
click at [495, 244] on textarea "Message…" at bounding box center [513, 241] width 110 height 10
click at [562, 278] on icon "Close Intercom Messenger" at bounding box center [564, 274] width 7 height 7
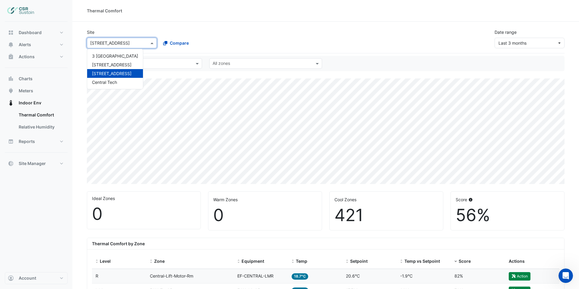
click at [132, 40] on input "text" at bounding box center [115, 43] width 51 height 6
click at [108, 65] on span "5 Exchange Quay" at bounding box center [112, 64] width 40 height 5
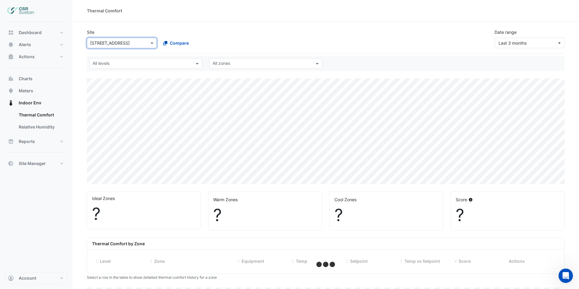
select select "***"
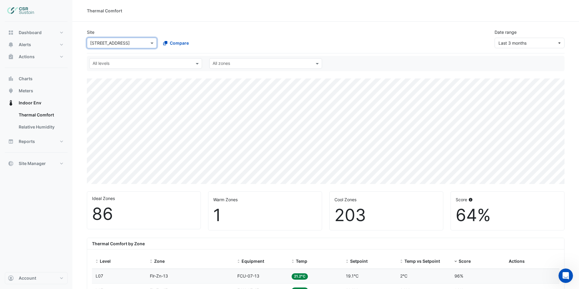
click at [138, 45] on input "text" at bounding box center [115, 43] width 51 height 6
click at [119, 56] on span "3 St. Paul's Place" at bounding box center [115, 55] width 46 height 5
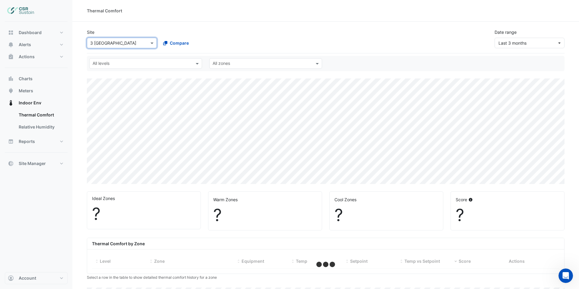
select select "***"
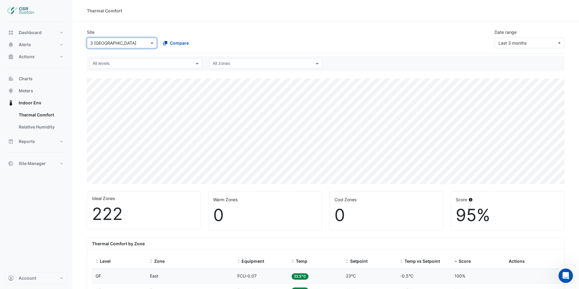
click at [140, 44] on input "text" at bounding box center [115, 43] width 51 height 6
click at [115, 74] on span "8 Exchange Quay" at bounding box center [112, 73] width 40 height 5
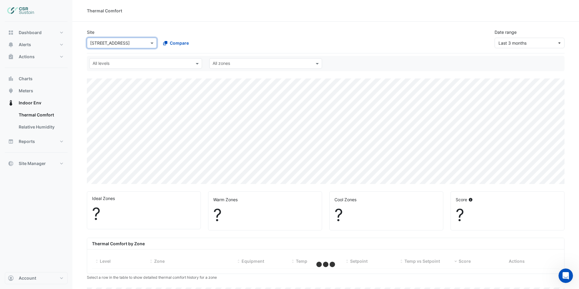
select select "***"
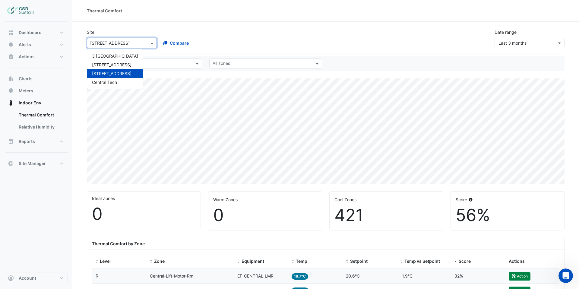
click at [122, 46] on div "× 8 Exchange Quay" at bounding box center [110, 43] width 40 height 6
click at [116, 65] on span "5 Exchange Quay" at bounding box center [112, 64] width 40 height 5
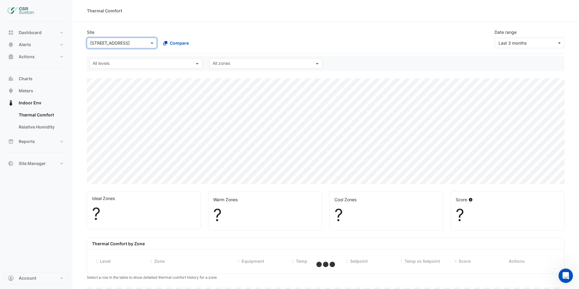
select select "***"
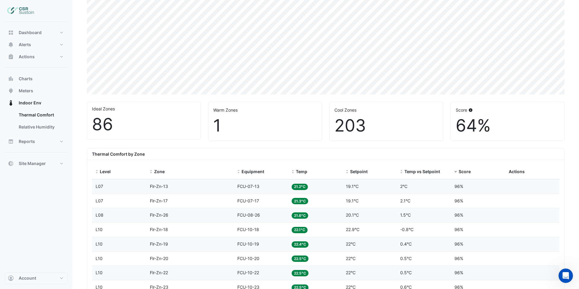
scroll to position [89, 0]
click at [304, 173] on span "Temp" at bounding box center [301, 172] width 11 height 5
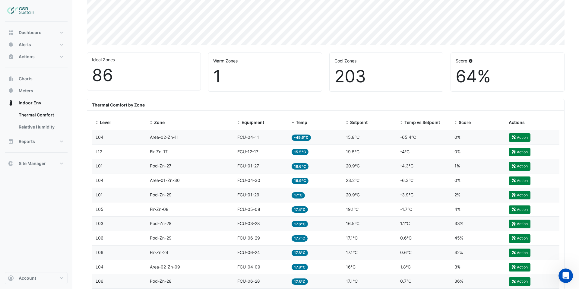
scroll to position [141, 0]
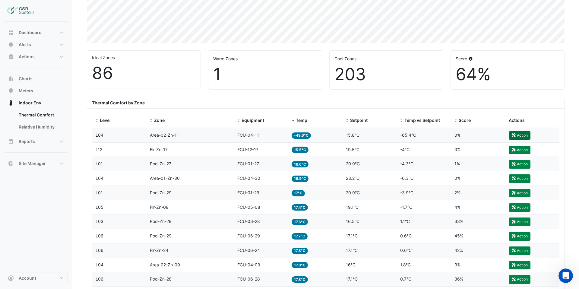
click at [523, 137] on button "Action" at bounding box center [520, 135] width 22 height 8
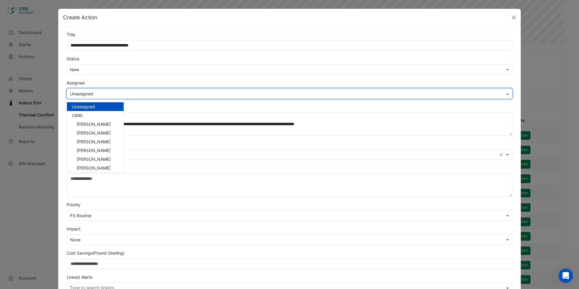
click at [113, 94] on input "text" at bounding box center [283, 94] width 427 height 6
click at [515, 16] on button "Close" at bounding box center [514, 17] width 9 height 9
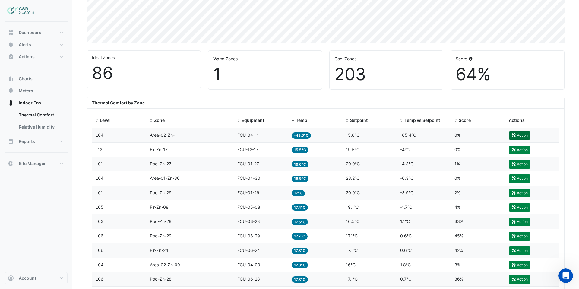
click at [522, 135] on button "Action" at bounding box center [520, 135] width 22 height 8
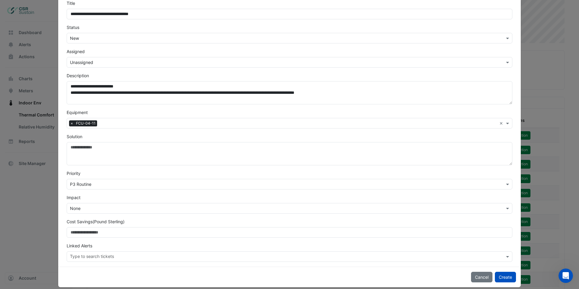
scroll to position [38, 0]
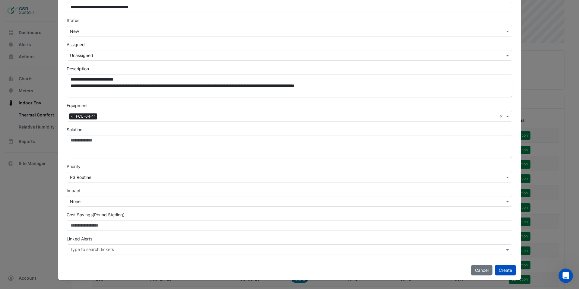
click at [118, 57] on input "text" at bounding box center [283, 55] width 427 height 6
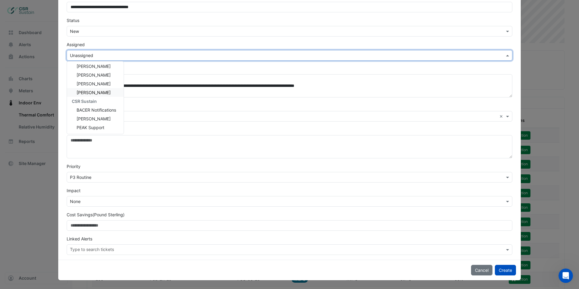
scroll to position [39, 0]
click at [93, 117] on span "Luke Cleary" at bounding box center [94, 116] width 34 height 5
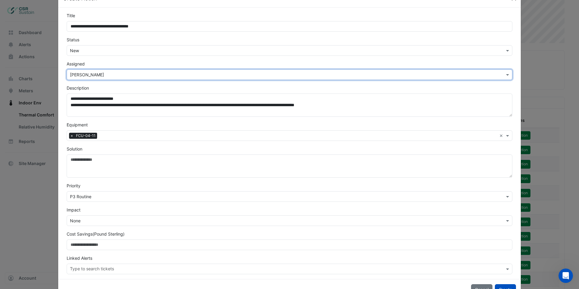
scroll to position [38, 0]
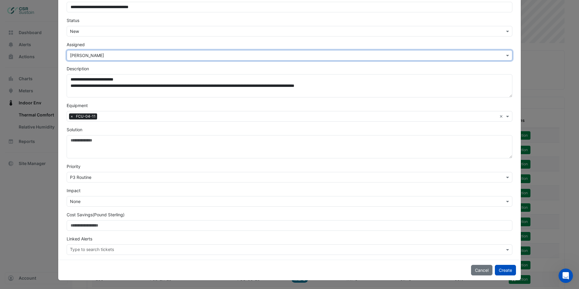
click at [489, 246] on div "Type to search tickets" at bounding box center [286, 249] width 438 height 9
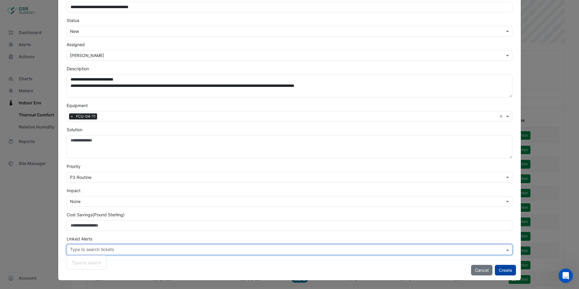
click at [502, 270] on button "Create" at bounding box center [505, 270] width 21 height 11
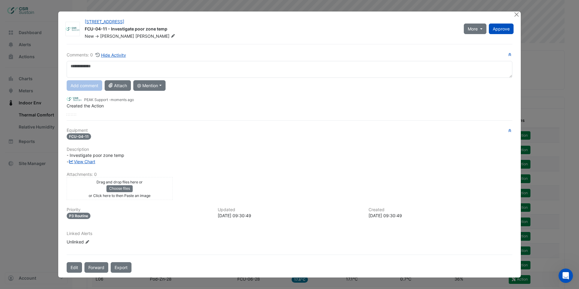
click at [113, 67] on textarea at bounding box center [290, 69] width 446 height 17
type textarea "**********"
click at [156, 86] on button "@ Mention" at bounding box center [149, 85] width 32 height 11
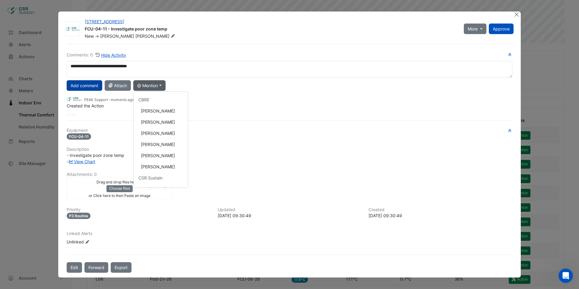
click at [85, 87] on button "Add comment" at bounding box center [85, 85] width 36 height 11
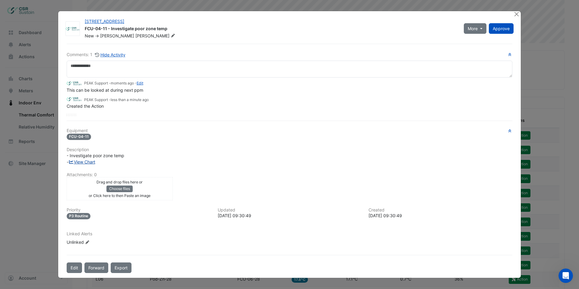
click at [90, 162] on link "View Chart" at bounding box center [81, 161] width 27 height 5
click at [157, 191] on div "Drag and drop files here or Choose files or an Paste image" at bounding box center [119, 189] width 103 height 20
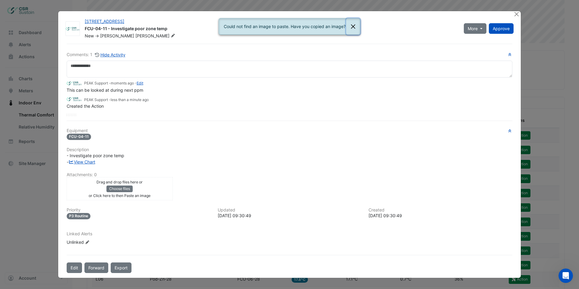
click at [352, 29] on button "Close" at bounding box center [353, 26] width 14 height 16
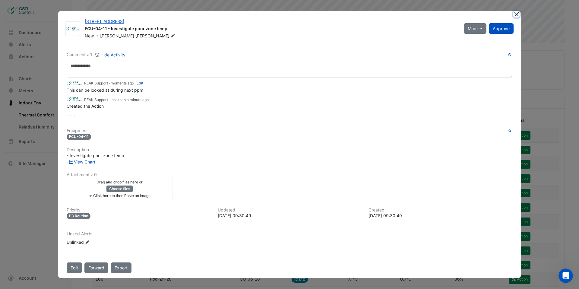
click at [515, 14] on button "Close" at bounding box center [517, 14] width 6 height 6
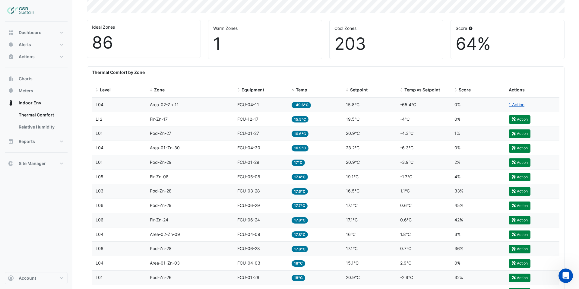
scroll to position [177, 0]
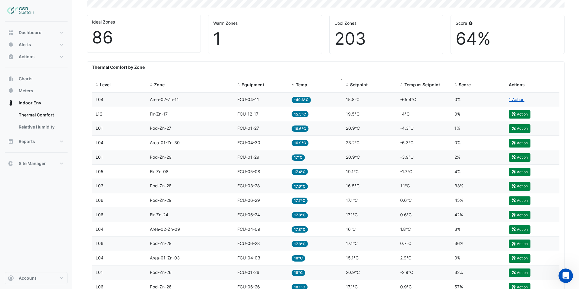
click at [299, 83] on span "Temp" at bounding box center [301, 84] width 11 height 5
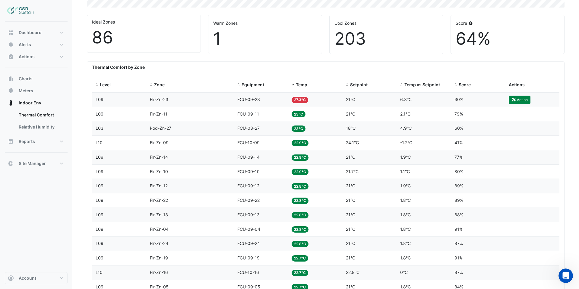
click at [256, 99] on span "FCU-09-23" at bounding box center [248, 99] width 23 height 5
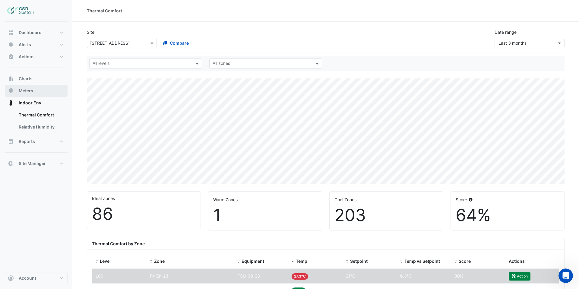
click at [23, 91] on span "Meters" at bounding box center [26, 91] width 14 height 6
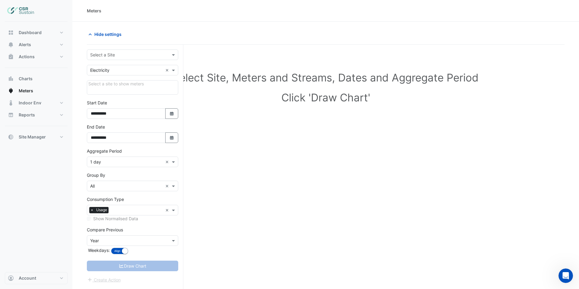
click at [105, 58] on div "Select a Site" at bounding box center [132, 54] width 91 height 11
click at [105, 68] on span "3 St. Paul's Place" at bounding box center [115, 67] width 46 height 5
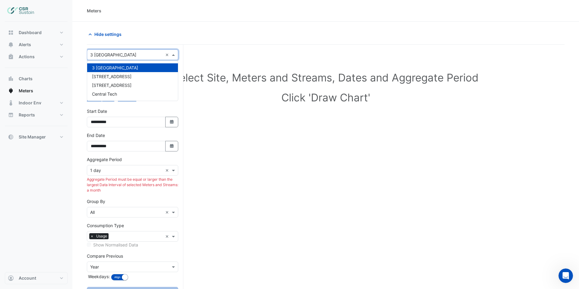
click at [122, 55] on input "text" at bounding box center [126, 55] width 73 height 6
click at [119, 77] on span "5 Exchange Quay" at bounding box center [112, 76] width 40 height 5
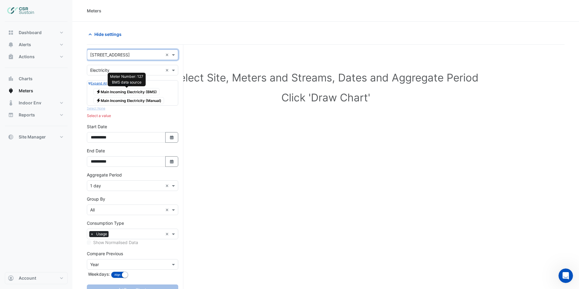
click at [134, 91] on span "Electricity Main Incoming Electricity (BMS)" at bounding box center [127, 91] width 66 height 7
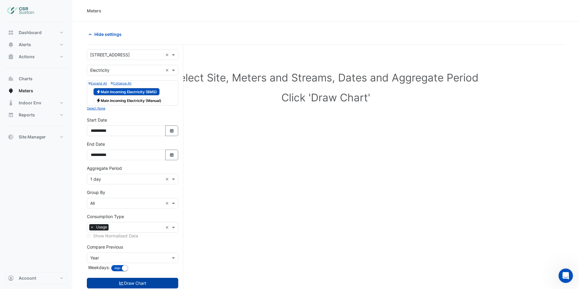
click at [146, 280] on button "Draw Chart" at bounding box center [132, 283] width 91 height 11
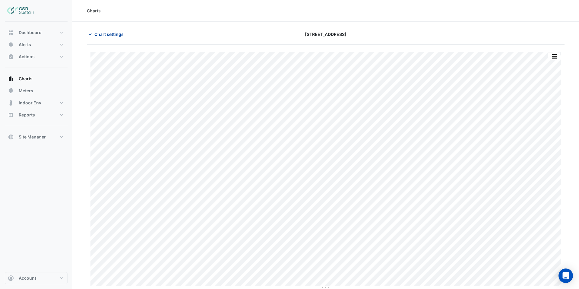
click at [106, 33] on span "Chart settings" at bounding box center [108, 34] width 29 height 6
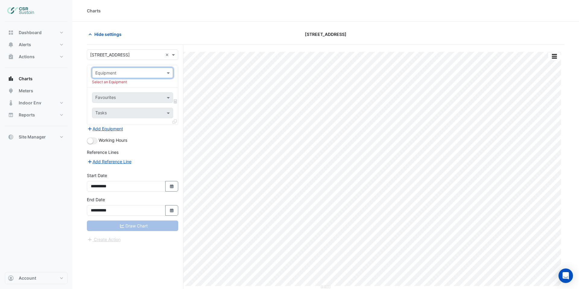
click at [150, 74] on input "text" at bounding box center [126, 73] width 62 height 6
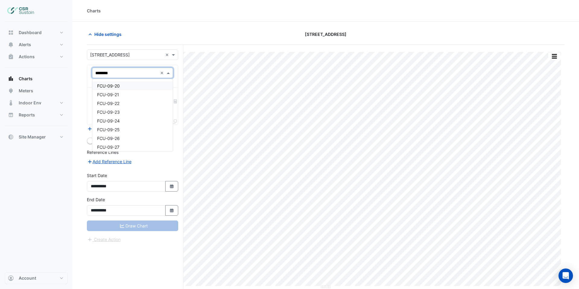
type input "*********"
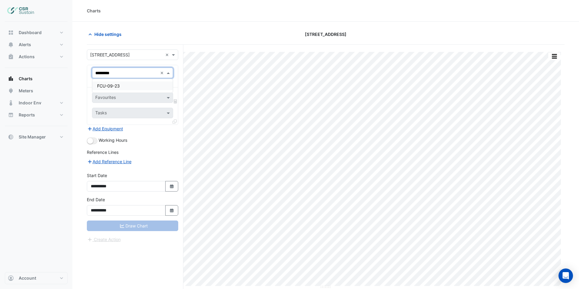
click at [123, 86] on div "FCU-09-23" at bounding box center [132, 85] width 81 height 9
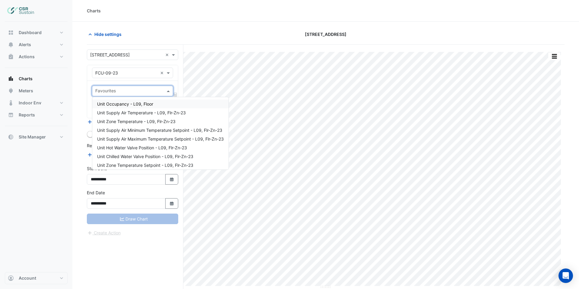
click at [122, 89] on input "text" at bounding box center [129, 91] width 68 height 6
type input "*"
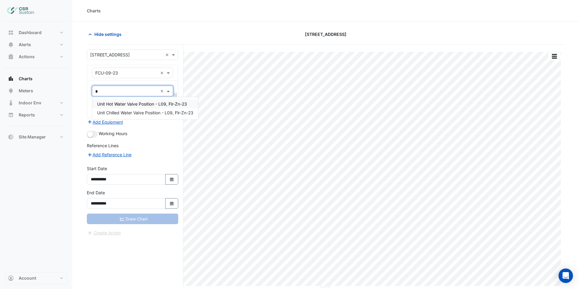
click at [122, 102] on span "Unit Hot Water Valve Position - L09, Flr-Zn-23" at bounding box center [142, 103] width 90 height 5
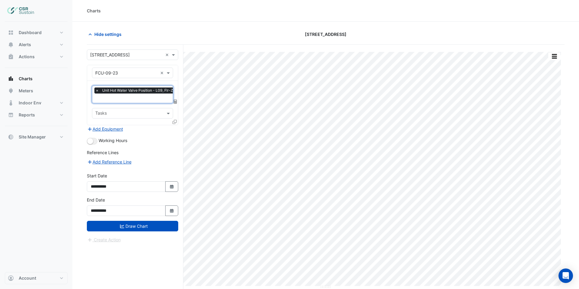
click at [121, 99] on input "text" at bounding box center [139, 99] width 89 height 6
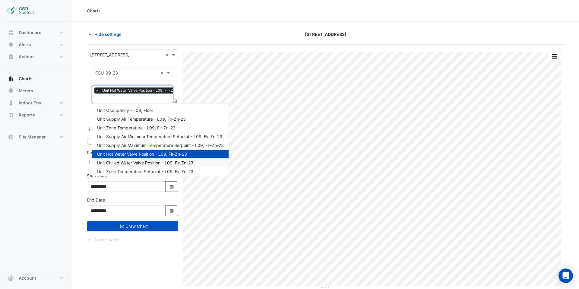
drag, startPoint x: 134, startPoint y: 163, endPoint x: 135, endPoint y: 144, distance: 19.1
click at [134, 162] on span "Unit Chilled Water Valve Position - L09, Flr-Zn-23" at bounding box center [145, 162] width 96 height 5
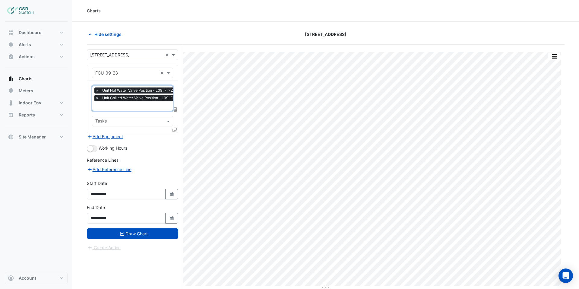
click at [131, 111] on div "× Unit Hot Water Valve Position - L09, Flr-Zn-23 × Unit Chilled Water Valve Pos…" at bounding box center [132, 107] width 91 height 52
click at [129, 107] on input "text" at bounding box center [142, 106] width 95 height 6
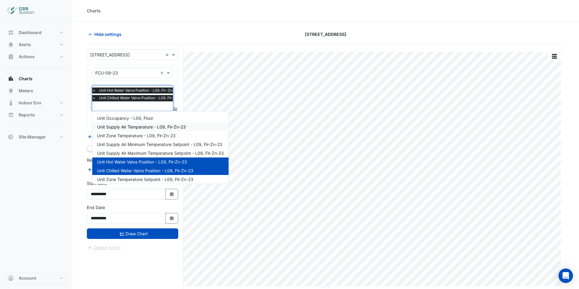
click at [128, 127] on span "Unit Supply Air Temperature - L09, Flr-Zn-23" at bounding box center [141, 126] width 89 height 5
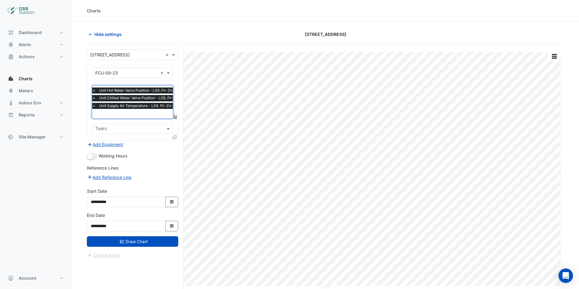
click at [126, 113] on input "text" at bounding box center [139, 114] width 95 height 6
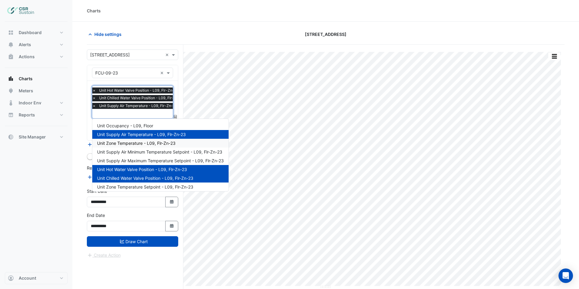
click at [126, 142] on span "Unit Zone Temperature - L09, Flr-Zn-23" at bounding box center [136, 143] width 78 height 5
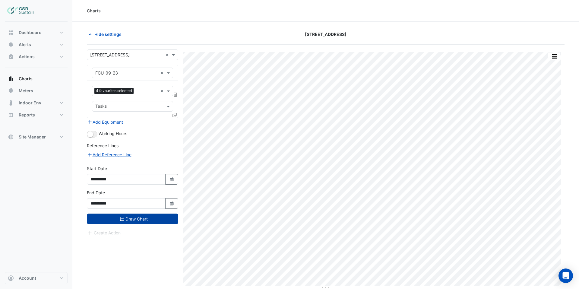
click at [145, 219] on button "Draw Chart" at bounding box center [132, 219] width 91 height 11
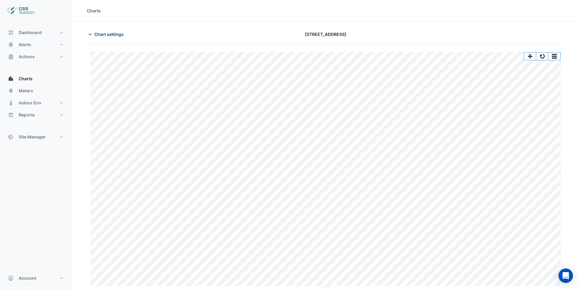
click at [107, 38] on button "Chart settings" at bounding box center [107, 34] width 41 height 11
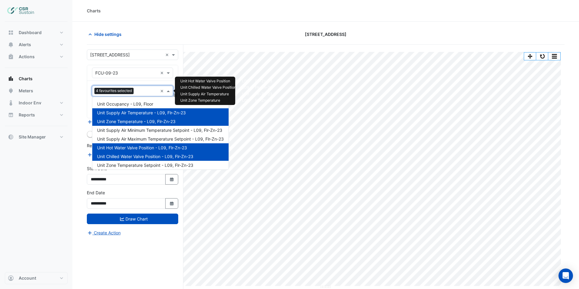
click at [144, 91] on input "text" at bounding box center [147, 91] width 22 height 6
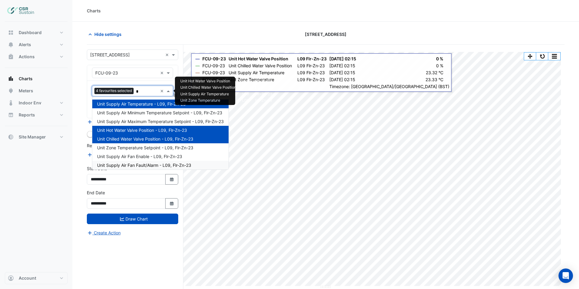
type input "*"
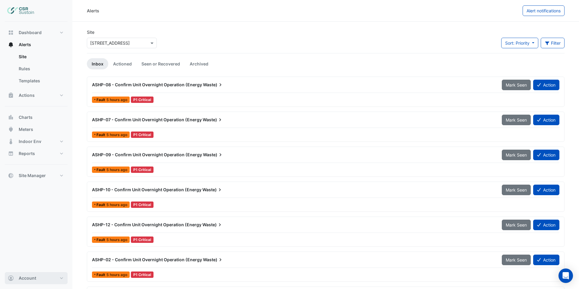
click at [41, 277] on button "Account" at bounding box center [36, 278] width 63 height 12
click at [25, 260] on link "Sign Out" at bounding box center [36, 263] width 57 height 12
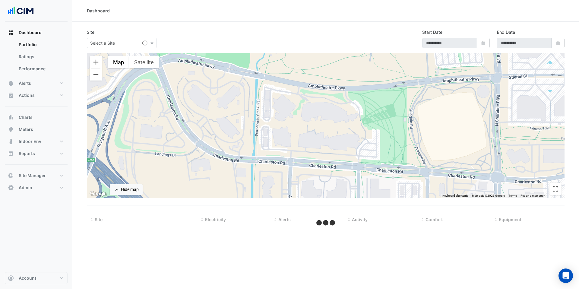
click at [132, 45] on input "text" at bounding box center [115, 43] width 51 height 6
type input "***"
type input "**********"
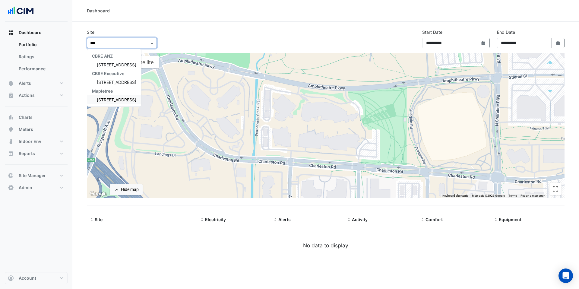
click at [119, 101] on span "[STREET_ADDRESS]" at bounding box center [117, 99] width 40 height 5
select select "***"
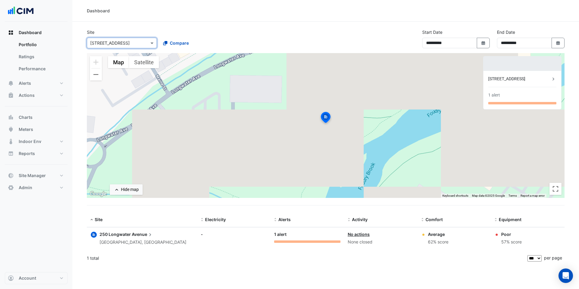
click at [544, 81] on div "[STREET_ADDRESS]" at bounding box center [519, 79] width 62 height 6
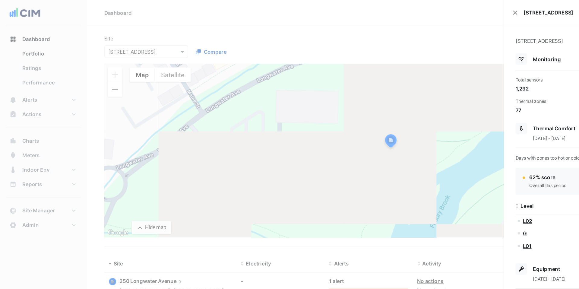
click at [261, 36] on ngb-offcanvas-backdrop at bounding box center [289, 144] width 579 height 289
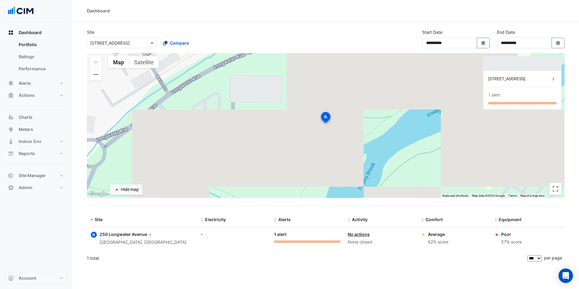
click at [128, 46] on div "× [STREET_ADDRESS]" at bounding box center [110, 43] width 40 height 6
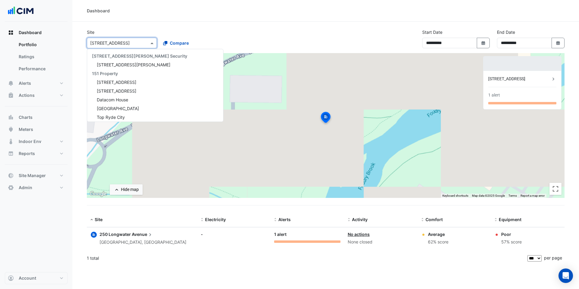
scroll to position [6836, 0]
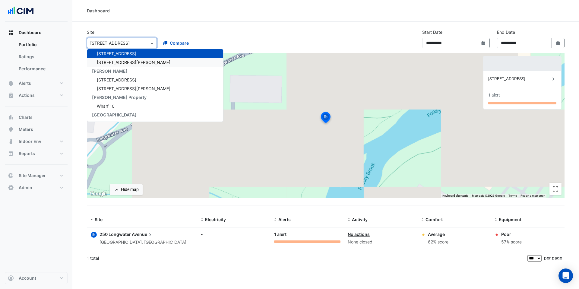
click at [119, 62] on span "[STREET_ADDRESS][PERSON_NAME]" at bounding box center [134, 62] width 74 height 5
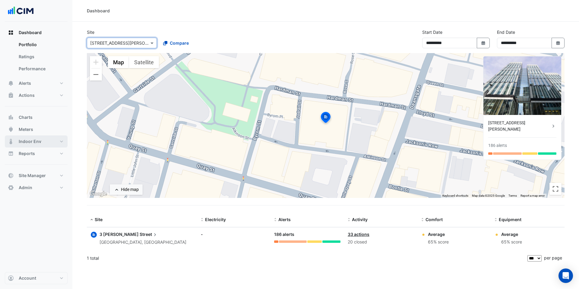
click at [37, 142] on span "Indoor Env" at bounding box center [30, 141] width 23 height 6
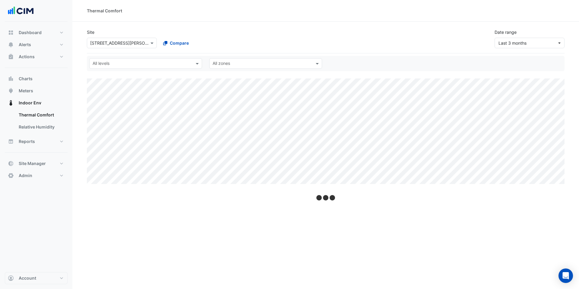
select select "***"
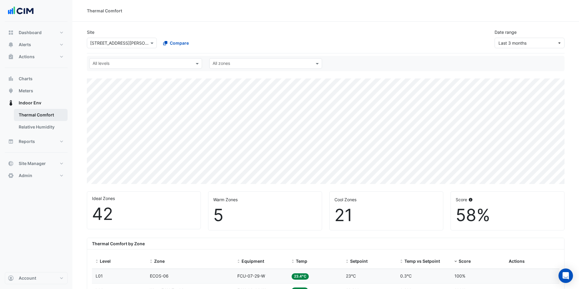
click at [40, 116] on link "Thermal Comfort" at bounding box center [41, 115] width 54 height 12
click at [301, 262] on span "Temp" at bounding box center [301, 261] width 11 height 5
click at [304, 261] on span "Temp" at bounding box center [301, 261] width 11 height 5
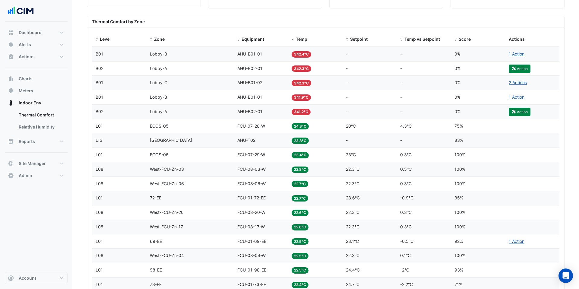
scroll to position [225, 0]
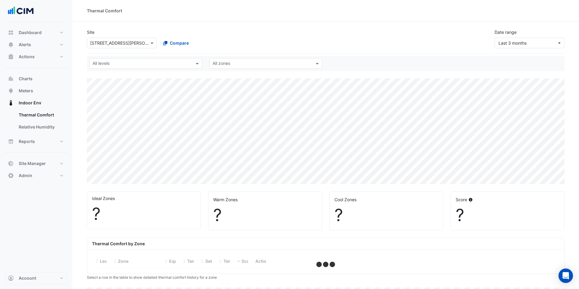
select select "***"
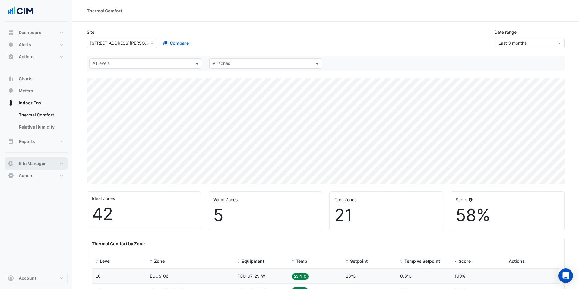
click at [34, 163] on span "Site Manager" at bounding box center [32, 164] width 27 height 6
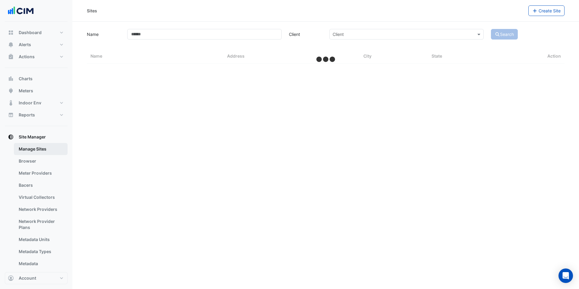
click at [35, 149] on link "Manage Sites" at bounding box center [41, 149] width 54 height 12
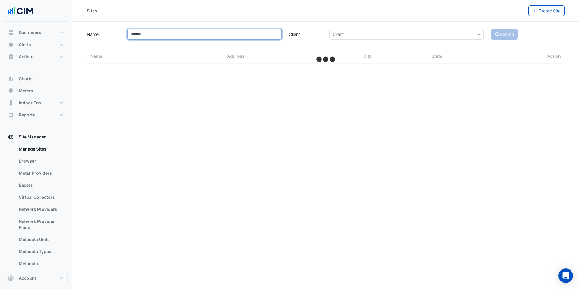
click at [192, 34] on input "Name" at bounding box center [204, 34] width 154 height 11
select select "***"
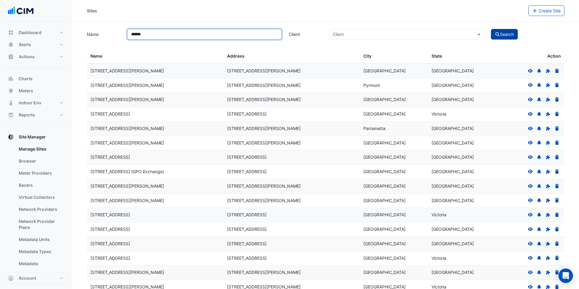
type input "******"
click at [507, 33] on button "Search" at bounding box center [504, 34] width 27 height 11
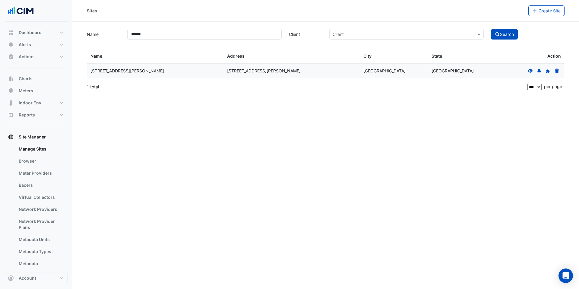
click at [531, 71] on icon at bounding box center [530, 71] width 5 height 4
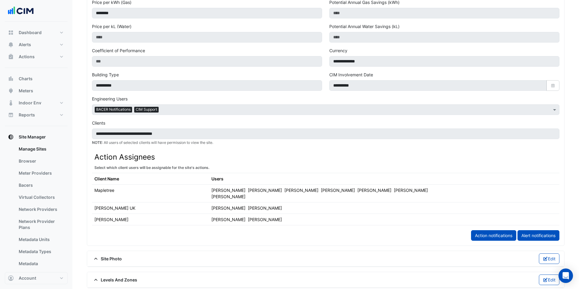
scroll to position [354, 0]
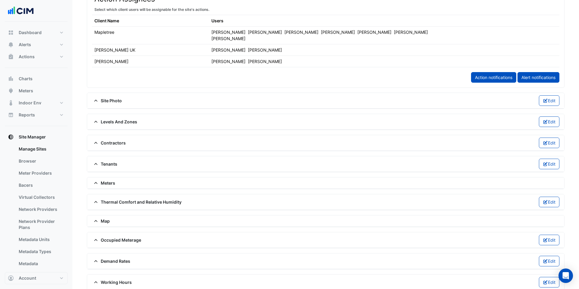
click at [139, 199] on span "Thermal Comfort and Relative Humidity" at bounding box center [137, 202] width 90 height 6
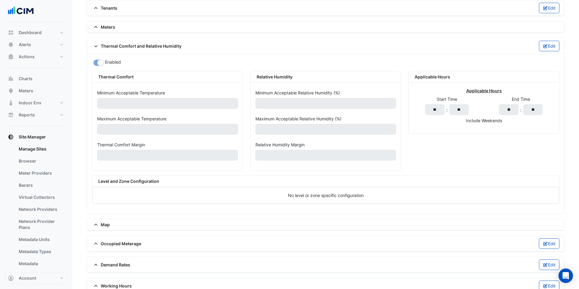
scroll to position [513, 0]
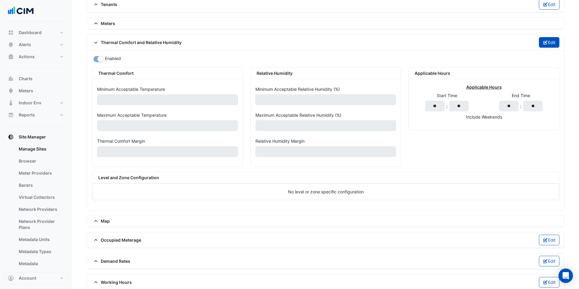
click at [553, 39] on button "Edit" at bounding box center [549, 42] width 21 height 11
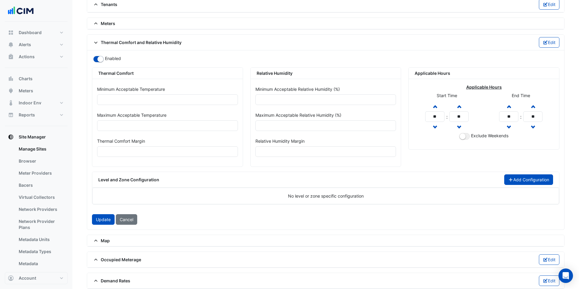
click at [513, 174] on button "Add Configuration" at bounding box center [528, 179] width 49 height 11
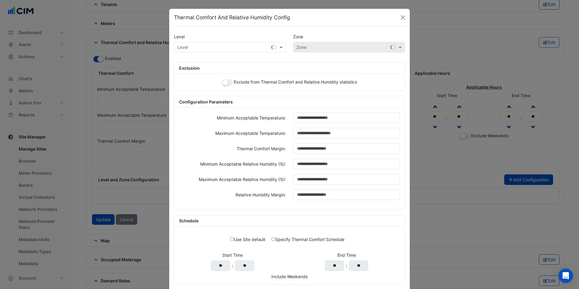
scroll to position [1, 0]
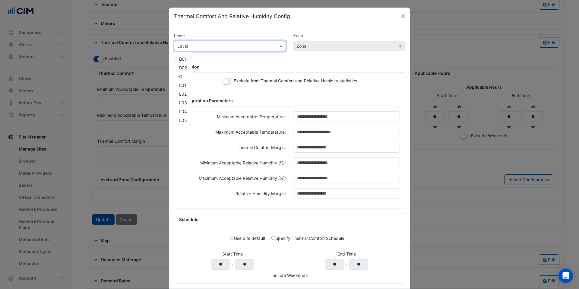
click at [191, 45] on input "text" at bounding box center [223, 46] width 93 height 6
click at [185, 60] on span "B01" at bounding box center [183, 58] width 8 height 5
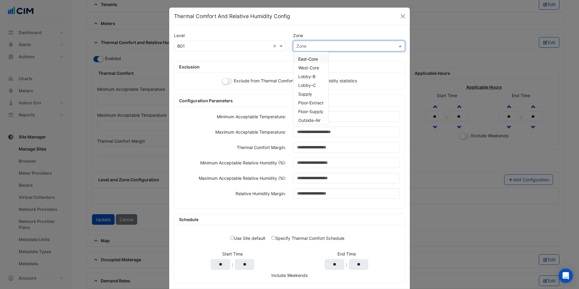
click at [311, 46] on input "text" at bounding box center [343, 46] width 93 height 6
click at [312, 78] on span "Lobby-B" at bounding box center [306, 76] width 17 height 5
click at [233, 82] on div "Exclude from Thermal Comfort and Relative Humidity statistics" at bounding box center [289, 81] width 231 height 17
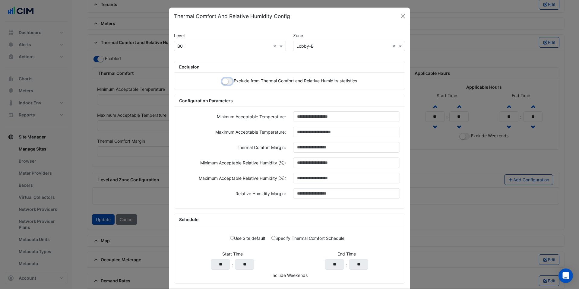
click at [230, 82] on button "button" at bounding box center [227, 81] width 11 height 7
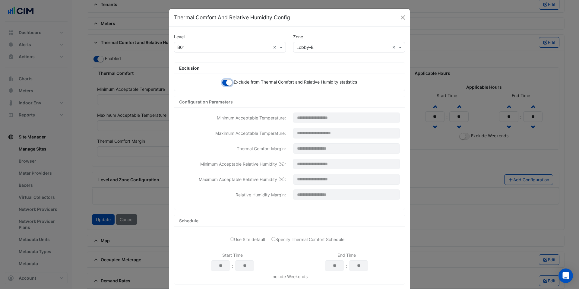
scroll to position [30, 0]
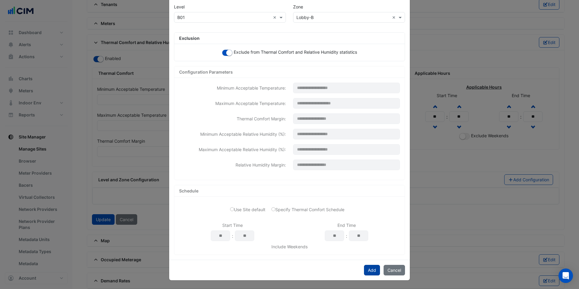
click at [373, 269] on button "Add" at bounding box center [372, 270] width 16 height 11
select select "***"
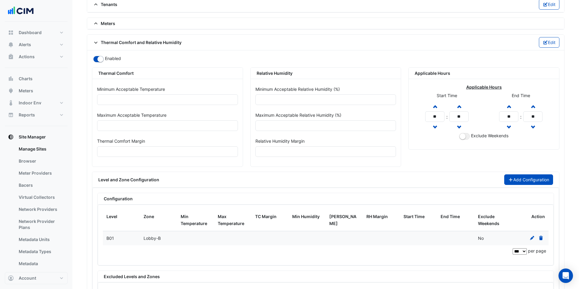
click at [523, 174] on button "Add Configuration" at bounding box center [528, 179] width 49 height 11
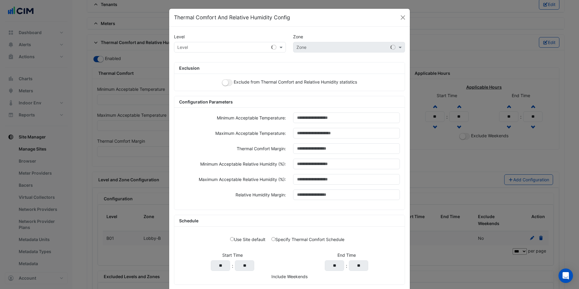
scroll to position [1, 0]
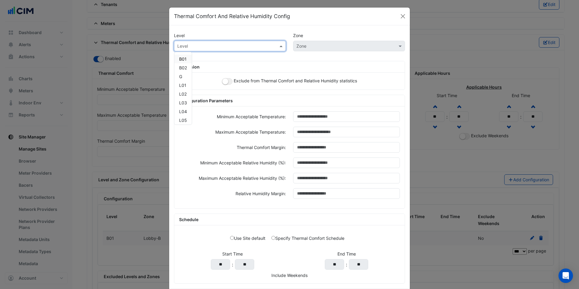
click at [227, 46] on input "text" at bounding box center [223, 46] width 93 height 6
drag, startPoint x: 185, startPoint y: 60, endPoint x: 252, endPoint y: 57, distance: 67.4
click at [186, 60] on span "B01" at bounding box center [183, 58] width 8 height 5
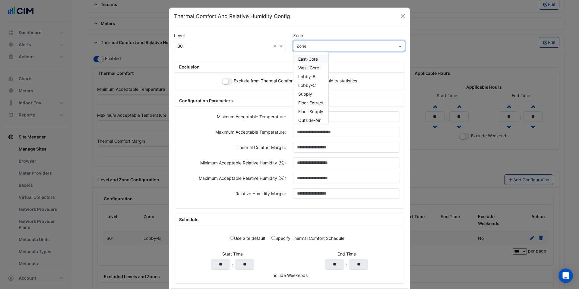
click at [307, 48] on input "text" at bounding box center [343, 46] width 93 height 6
drag, startPoint x: 311, startPoint y: 75, endPoint x: 291, endPoint y: 69, distance: 21.1
click at [312, 75] on span "Lobby-B" at bounding box center [306, 76] width 17 height 5
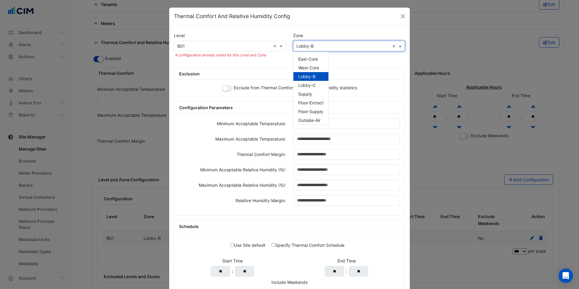
click at [323, 48] on input "text" at bounding box center [343, 46] width 93 height 6
click at [313, 86] on span "Lobby-C" at bounding box center [306, 85] width 17 height 5
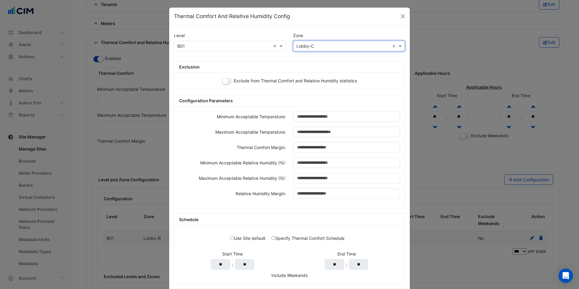
scroll to position [30, 0]
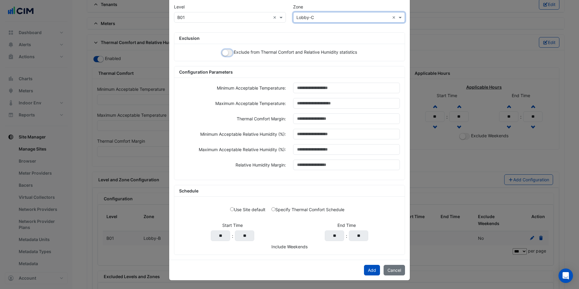
click at [229, 54] on button "button" at bounding box center [227, 52] width 11 height 7
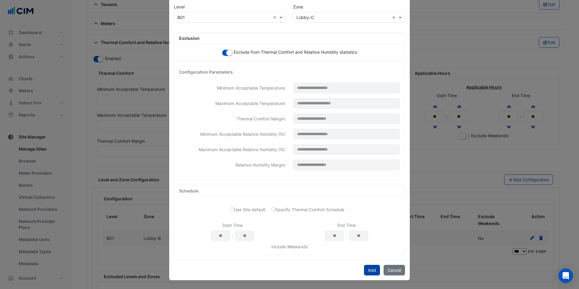
click at [375, 273] on button "Add" at bounding box center [372, 270] width 16 height 11
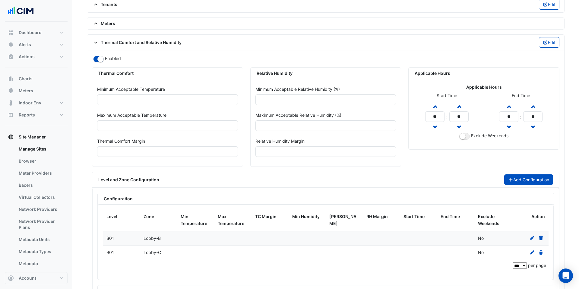
click at [522, 174] on button "Add Configuration" at bounding box center [528, 179] width 49 height 11
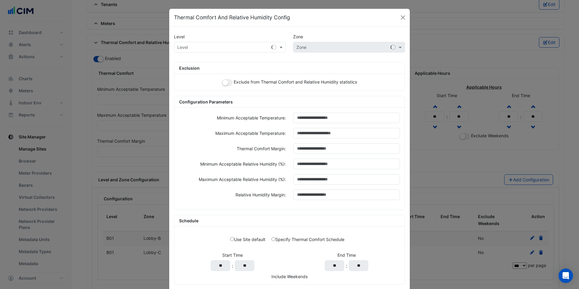
scroll to position [1, 0]
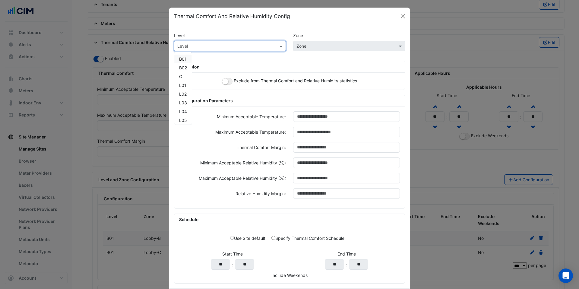
drag, startPoint x: 234, startPoint y: 46, endPoint x: 218, endPoint y: 52, distance: 17.3
click at [234, 46] on input "text" at bounding box center [223, 46] width 93 height 6
drag, startPoint x: 187, startPoint y: 66, endPoint x: 202, endPoint y: 63, distance: 15.7
click at [187, 66] on span "B02" at bounding box center [183, 67] width 8 height 5
click at [313, 48] on input "text" at bounding box center [343, 46] width 93 height 6
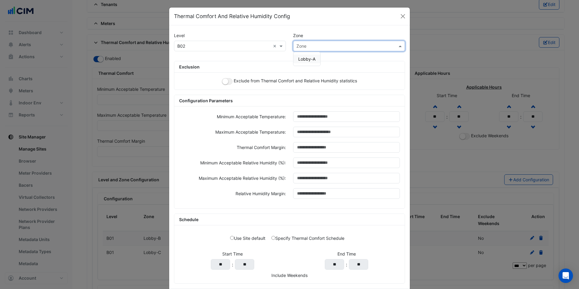
click at [310, 58] on span "Lobby-A" at bounding box center [306, 58] width 17 height 5
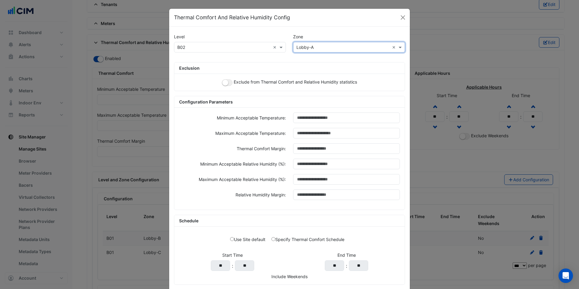
scroll to position [30, 0]
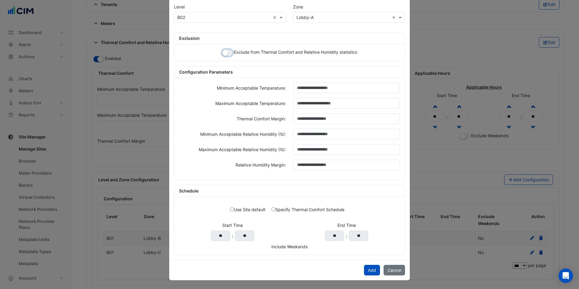
click at [228, 53] on button "button" at bounding box center [227, 52] width 11 height 7
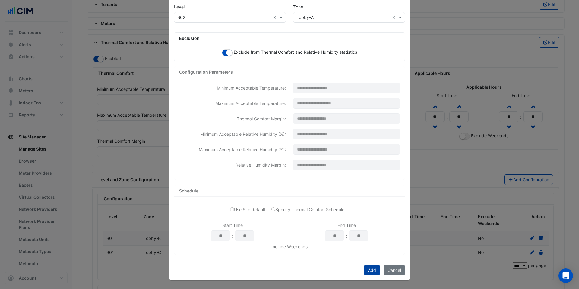
click at [375, 271] on button "Add" at bounding box center [372, 270] width 16 height 11
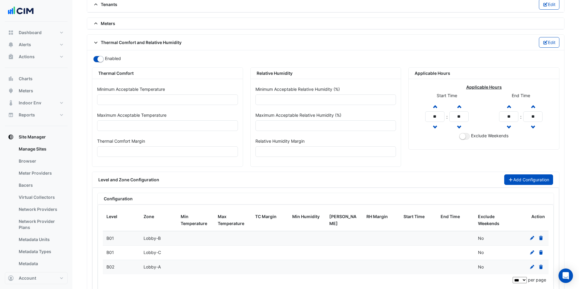
click at [520, 175] on button "Add Configuration" at bounding box center [528, 179] width 49 height 11
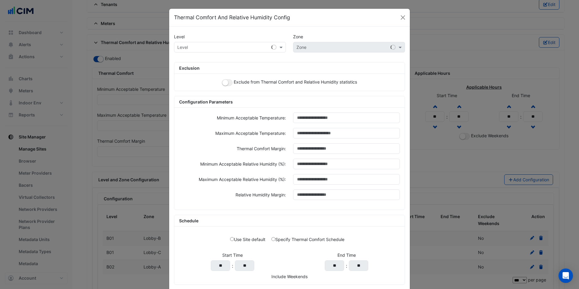
scroll to position [1, 0]
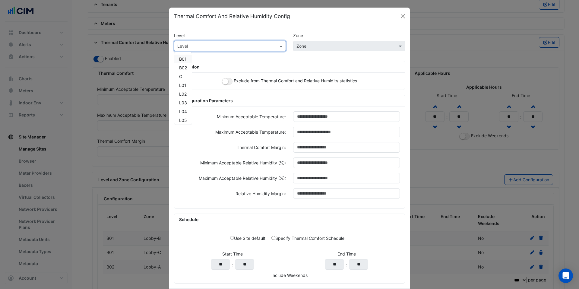
drag, startPoint x: 205, startPoint y: 48, endPoint x: 201, endPoint y: 51, distance: 5.0
click at [205, 48] on input "text" at bounding box center [223, 46] width 93 height 6
click at [187, 61] on div "B01" at bounding box center [182, 59] width 17 height 9
click at [303, 46] on input "text" at bounding box center [343, 46] width 93 height 6
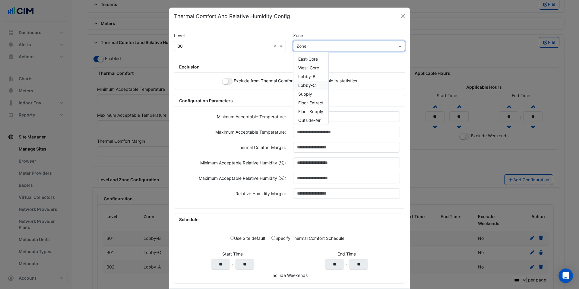
scroll to position [2, 0]
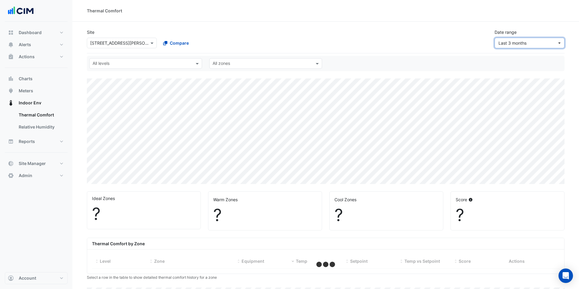
click at [507, 45] on span "Last 3 months" at bounding box center [513, 42] width 28 height 5
select select "***"
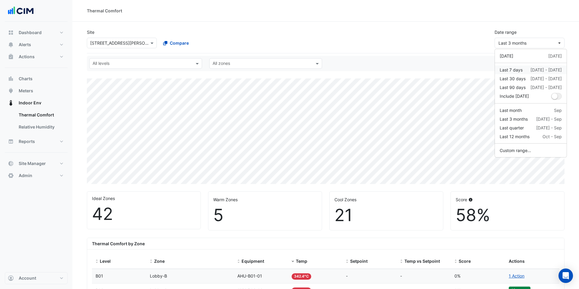
click at [515, 72] on div "Last 7 days" at bounding box center [511, 70] width 23 height 6
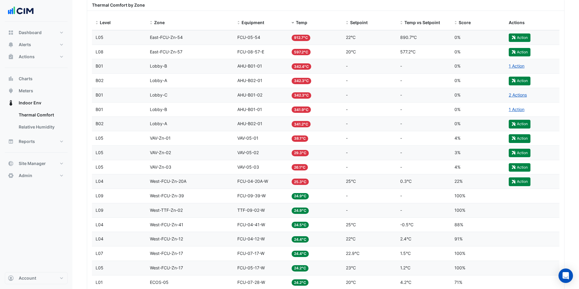
scroll to position [232, 0]
